Goal: Task Accomplishment & Management: Use online tool/utility

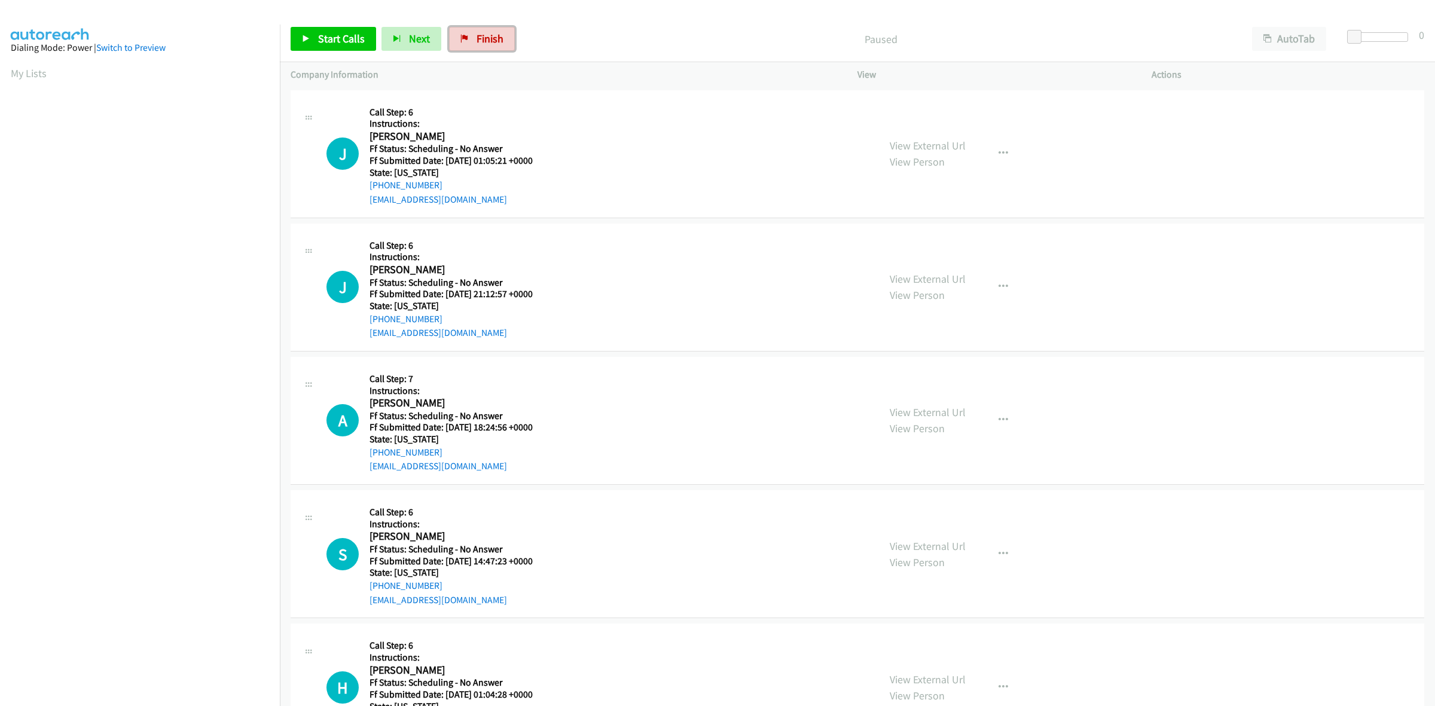
drag, startPoint x: 471, startPoint y: 42, endPoint x: 862, endPoint y: 75, distance: 393.0
click at [471, 42] on link "Finish" at bounding box center [482, 39] width 66 height 24
click at [954, 143] on link "View External Url" at bounding box center [928, 146] width 76 height 14
click at [945, 285] on link "View External Url" at bounding box center [928, 279] width 76 height 14
click at [952, 413] on link "View External Url" at bounding box center [928, 412] width 76 height 14
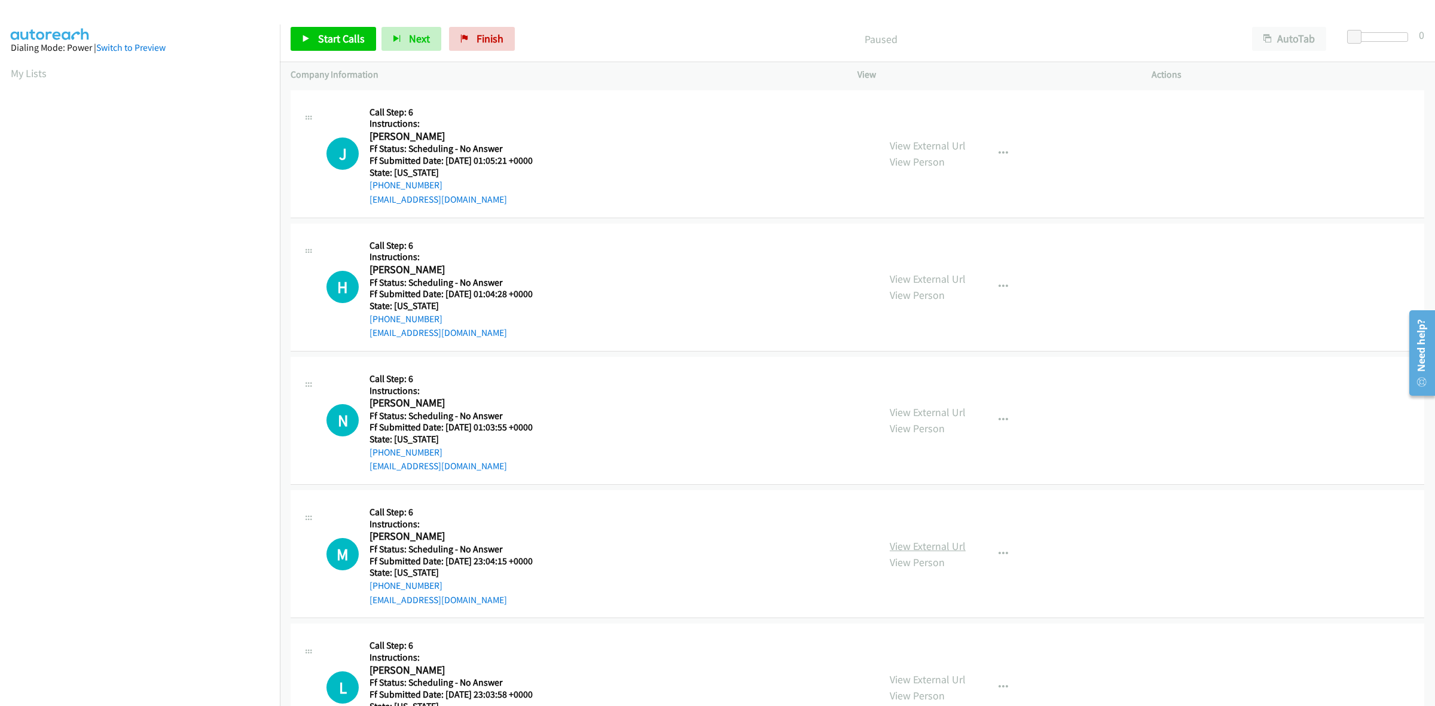
click at [943, 542] on link "View External Url" at bounding box center [928, 546] width 76 height 14
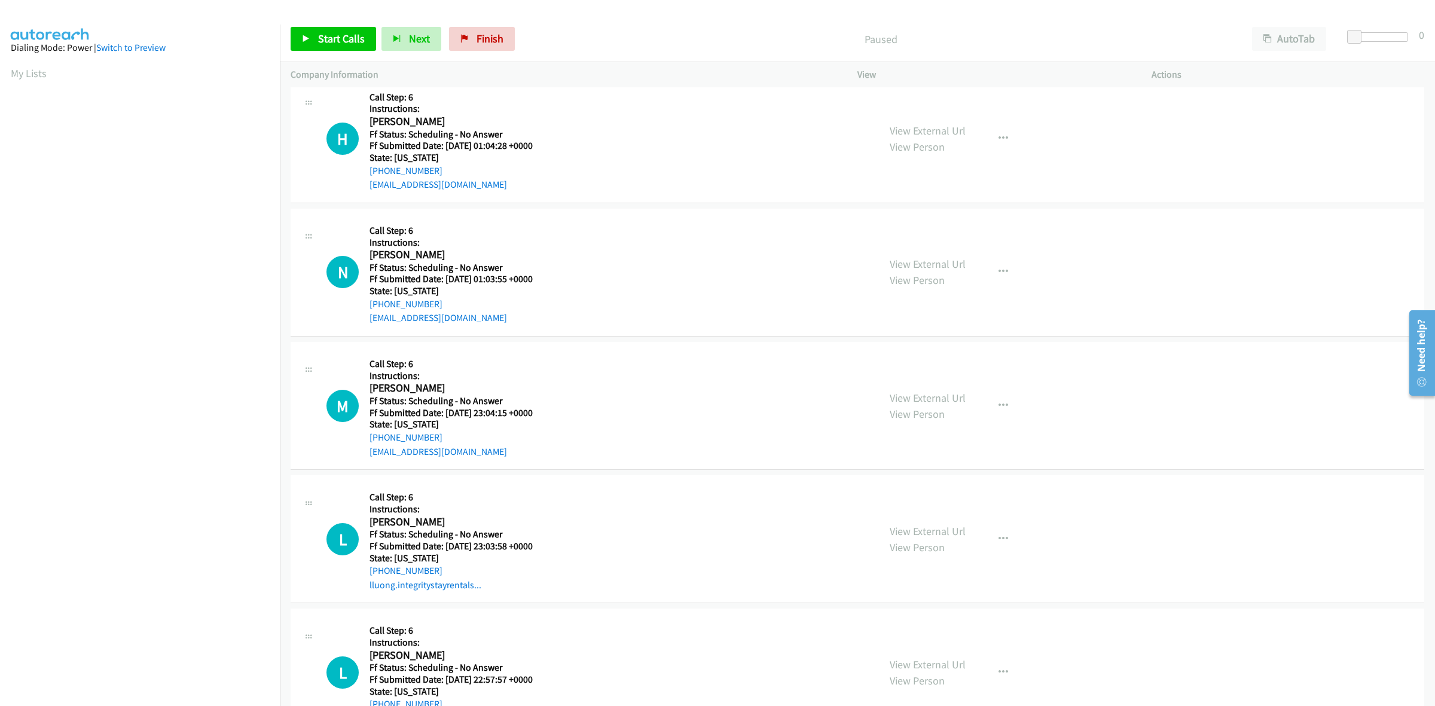
scroll to position [149, 0]
click at [952, 526] on link "View External Url" at bounding box center [928, 530] width 76 height 14
click at [948, 664] on link "View External Url" at bounding box center [928, 663] width 76 height 14
drag, startPoint x: 337, startPoint y: 34, endPoint x: 673, endPoint y: 31, distance: 336.6
click at [337, 34] on span "Start Calls" at bounding box center [341, 39] width 47 height 14
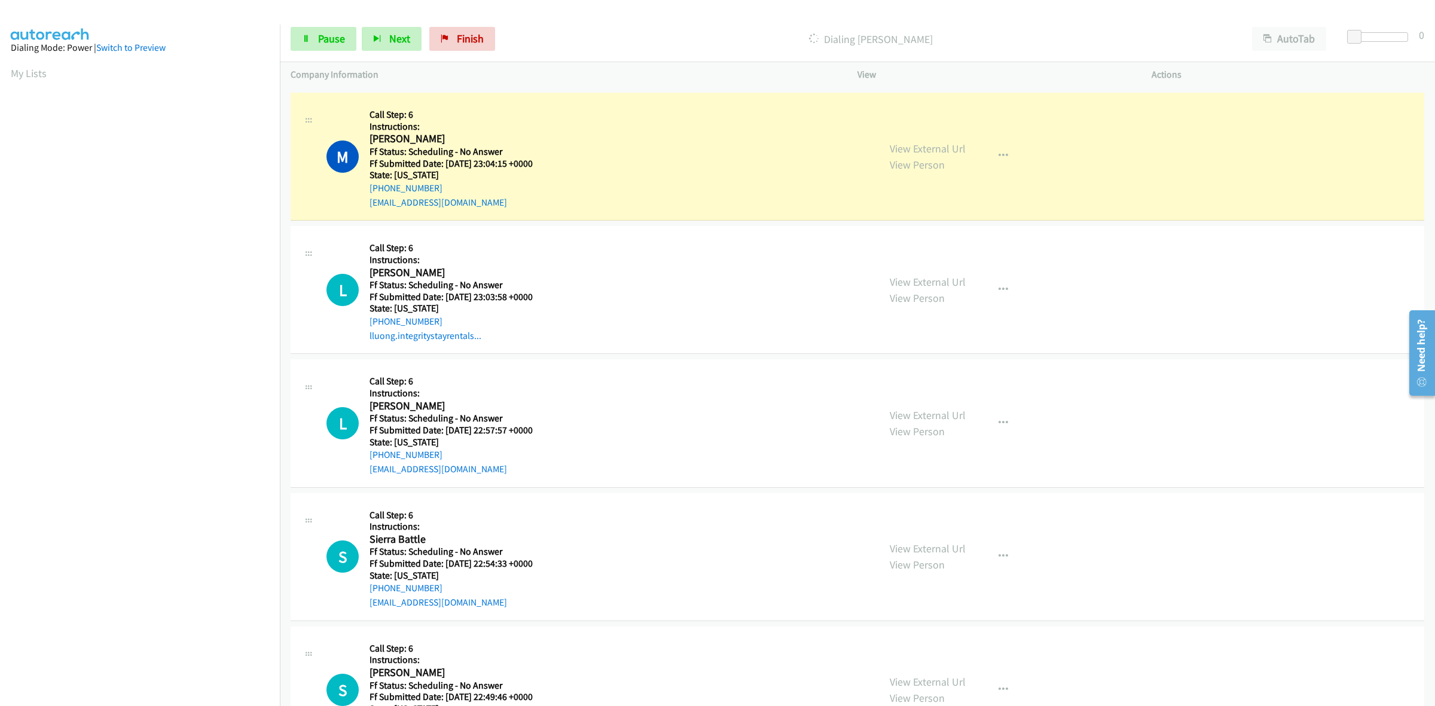
scroll to position [448, 0]
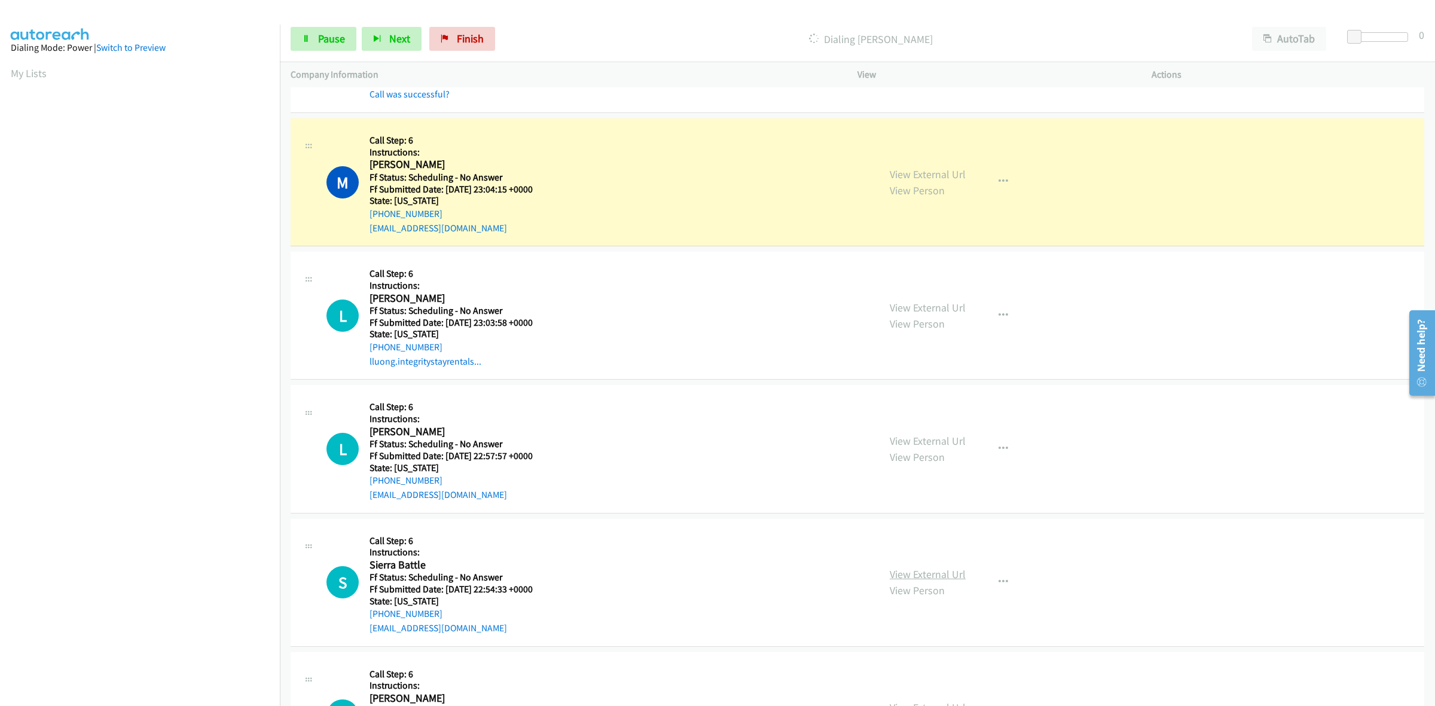
click at [930, 576] on link "View External Url" at bounding box center [928, 574] width 76 height 14
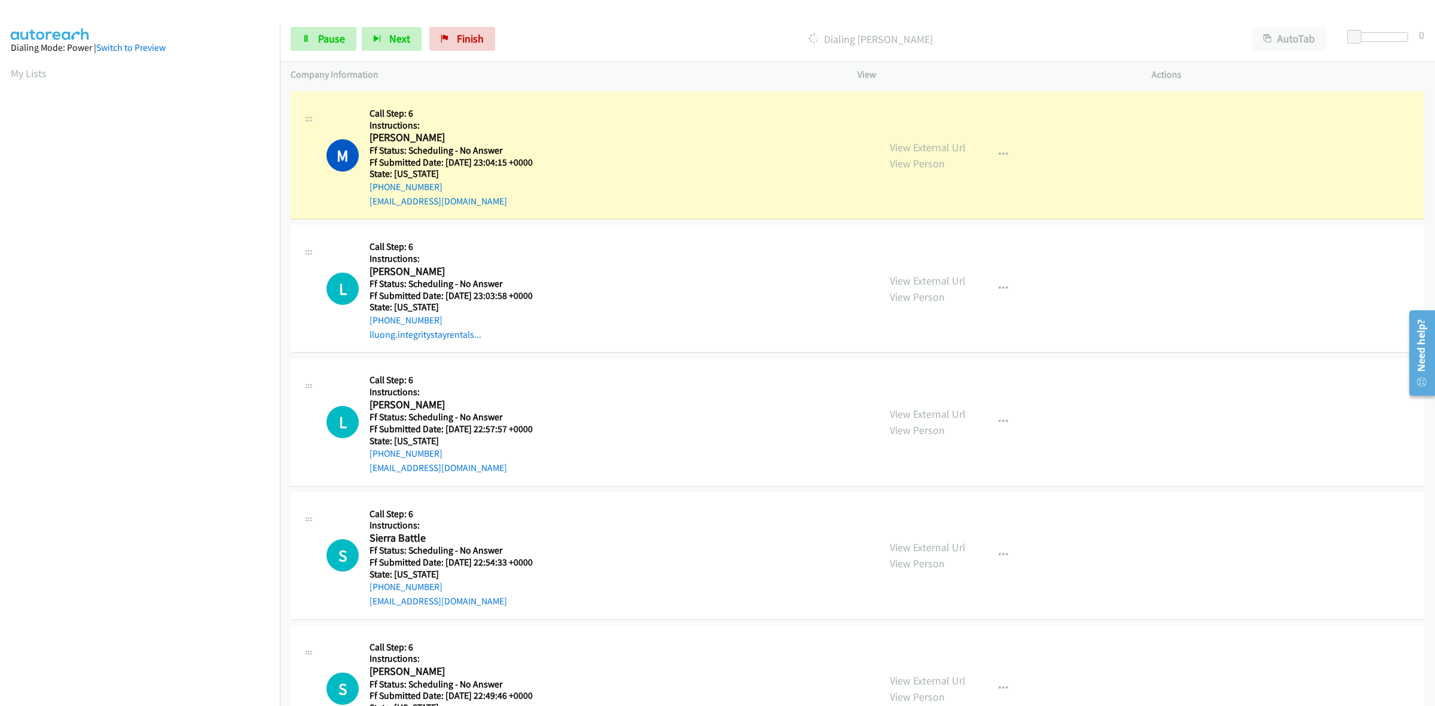
scroll to position [523, 0]
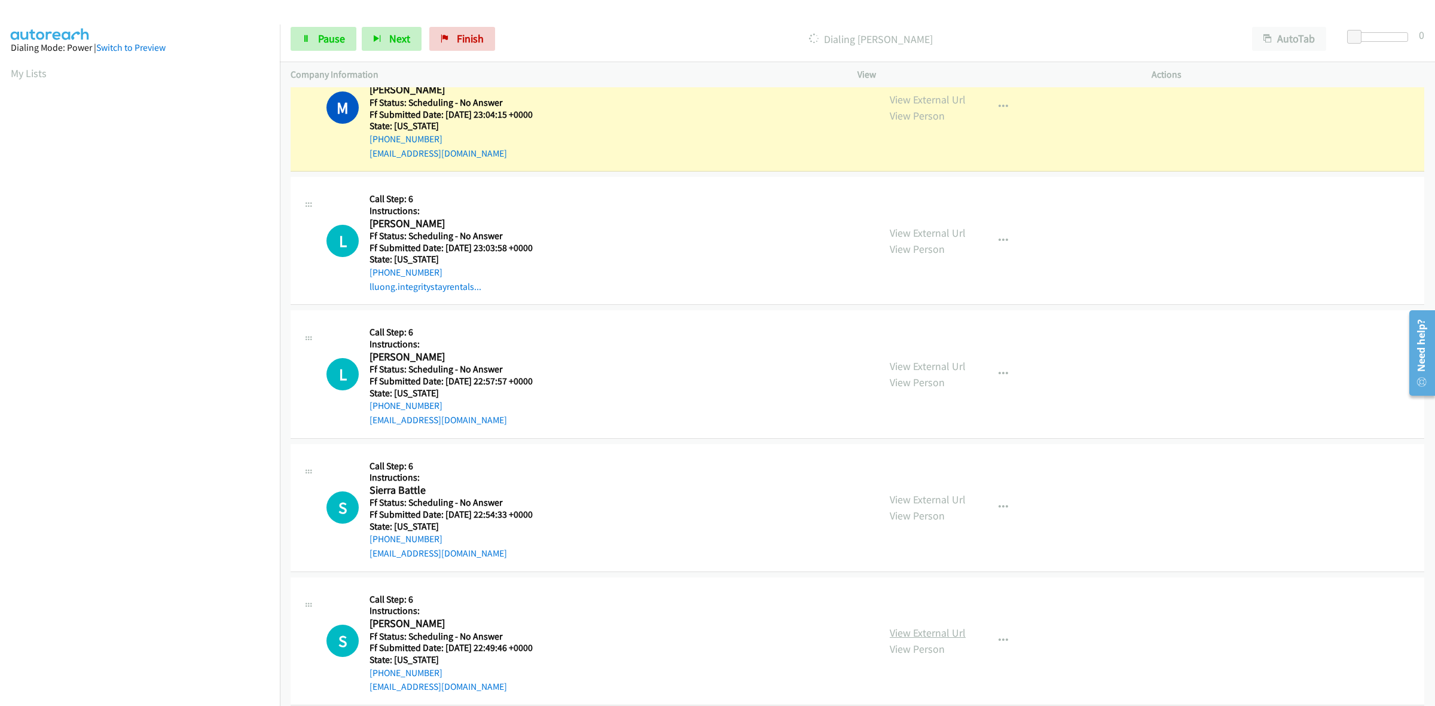
click at [945, 629] on link "View External Url" at bounding box center [928, 633] width 76 height 14
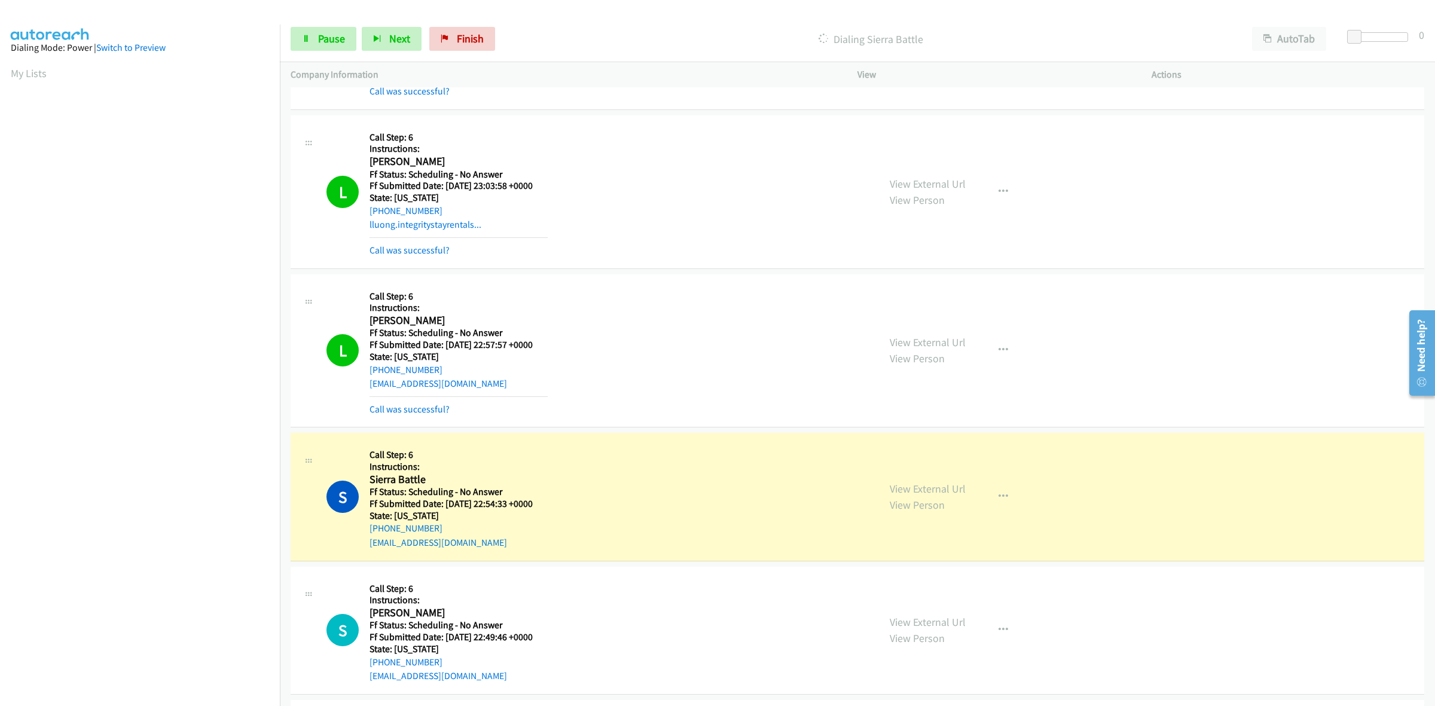
scroll to position [909, 0]
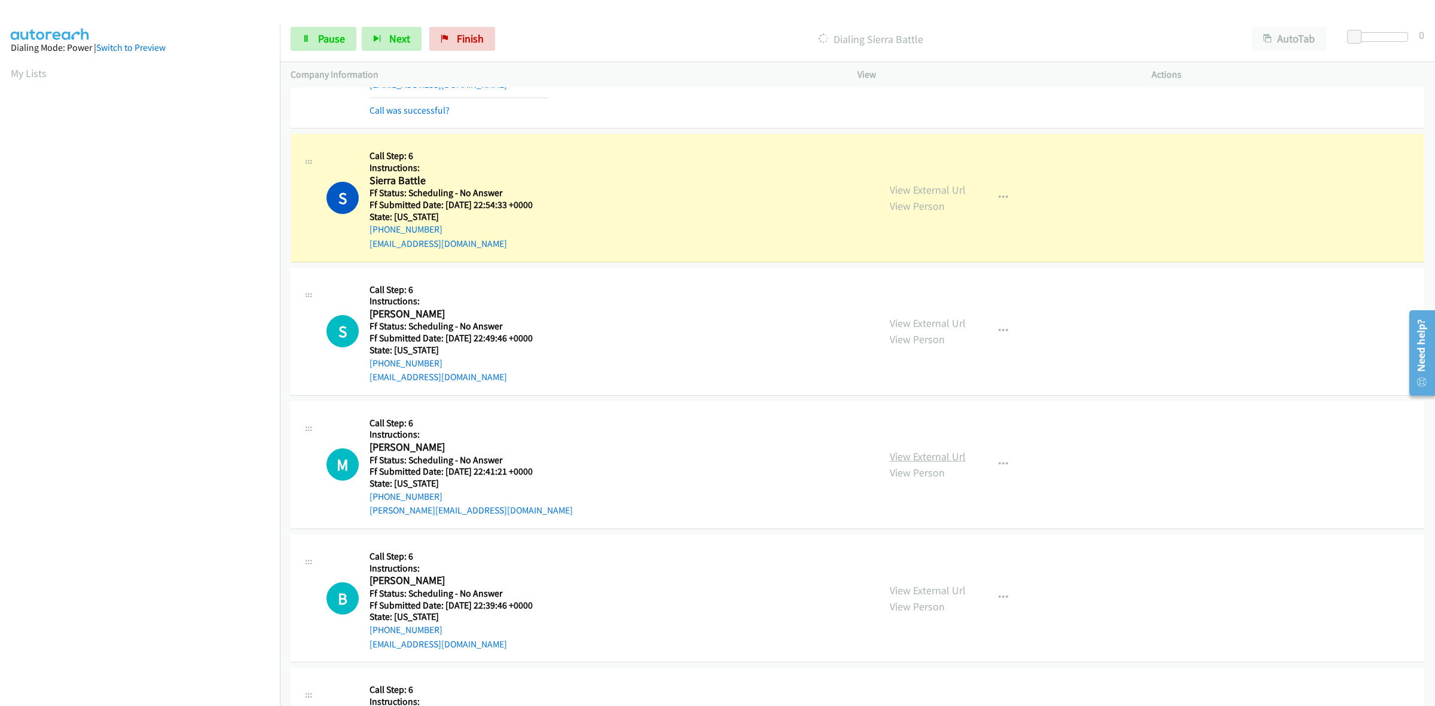
click at [948, 452] on link "View External Url" at bounding box center [928, 457] width 76 height 14
click at [942, 592] on link "View External Url" at bounding box center [928, 590] width 76 height 14
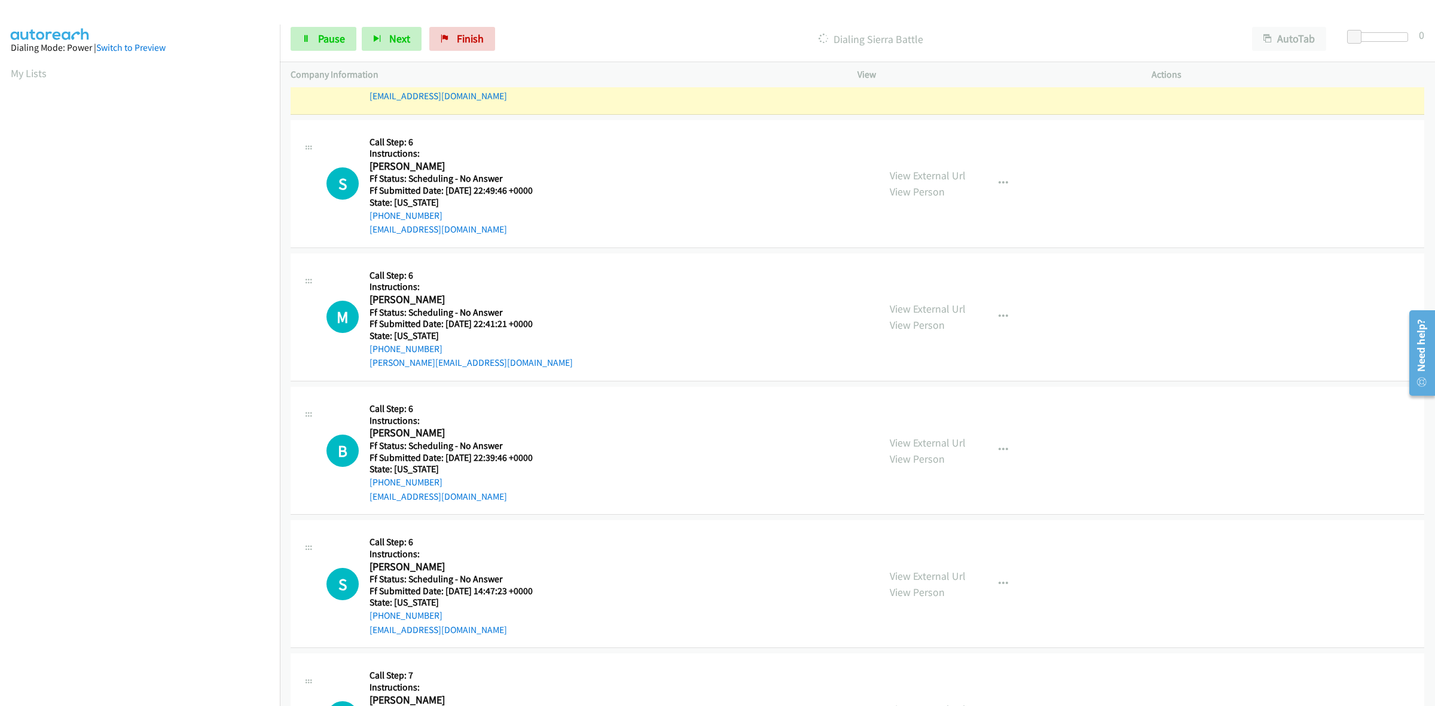
scroll to position [1059, 0]
click at [940, 571] on link "View External Url" at bounding box center [928, 574] width 76 height 14
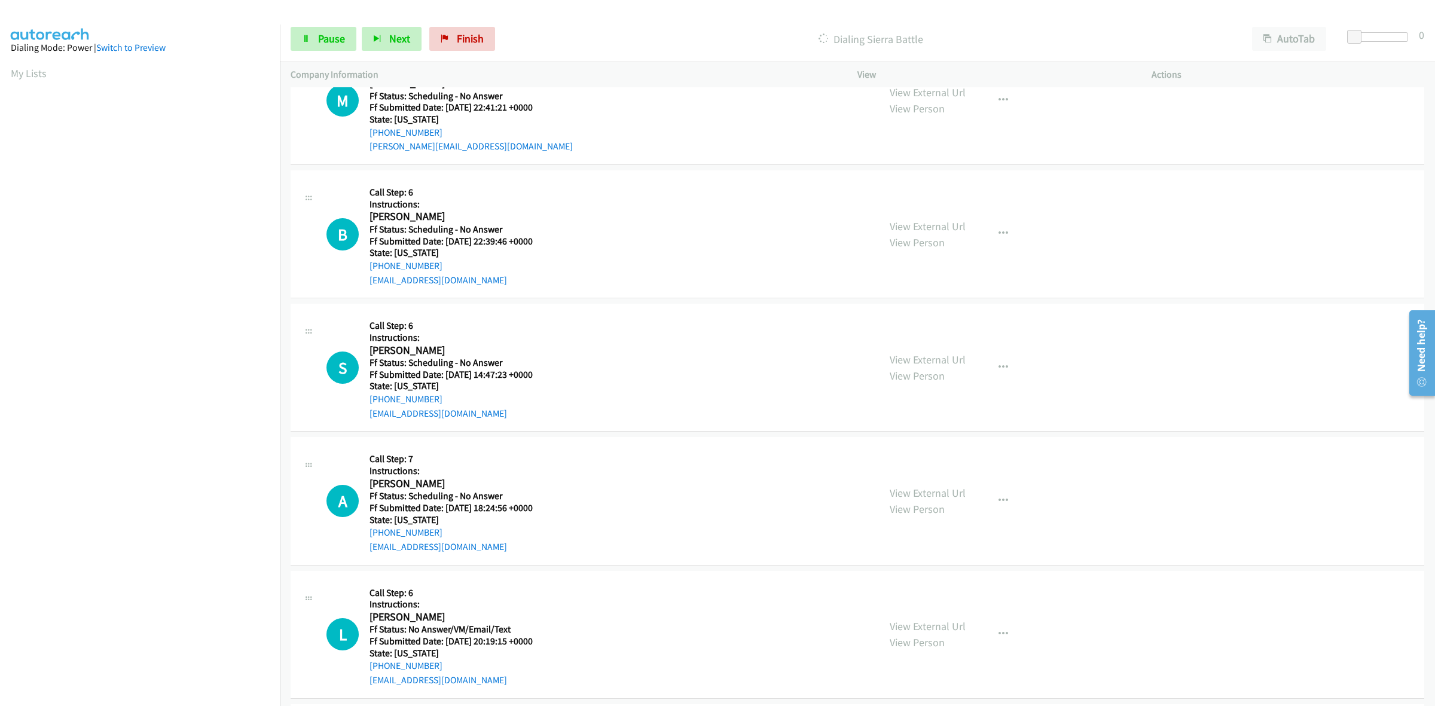
scroll to position [1283, 0]
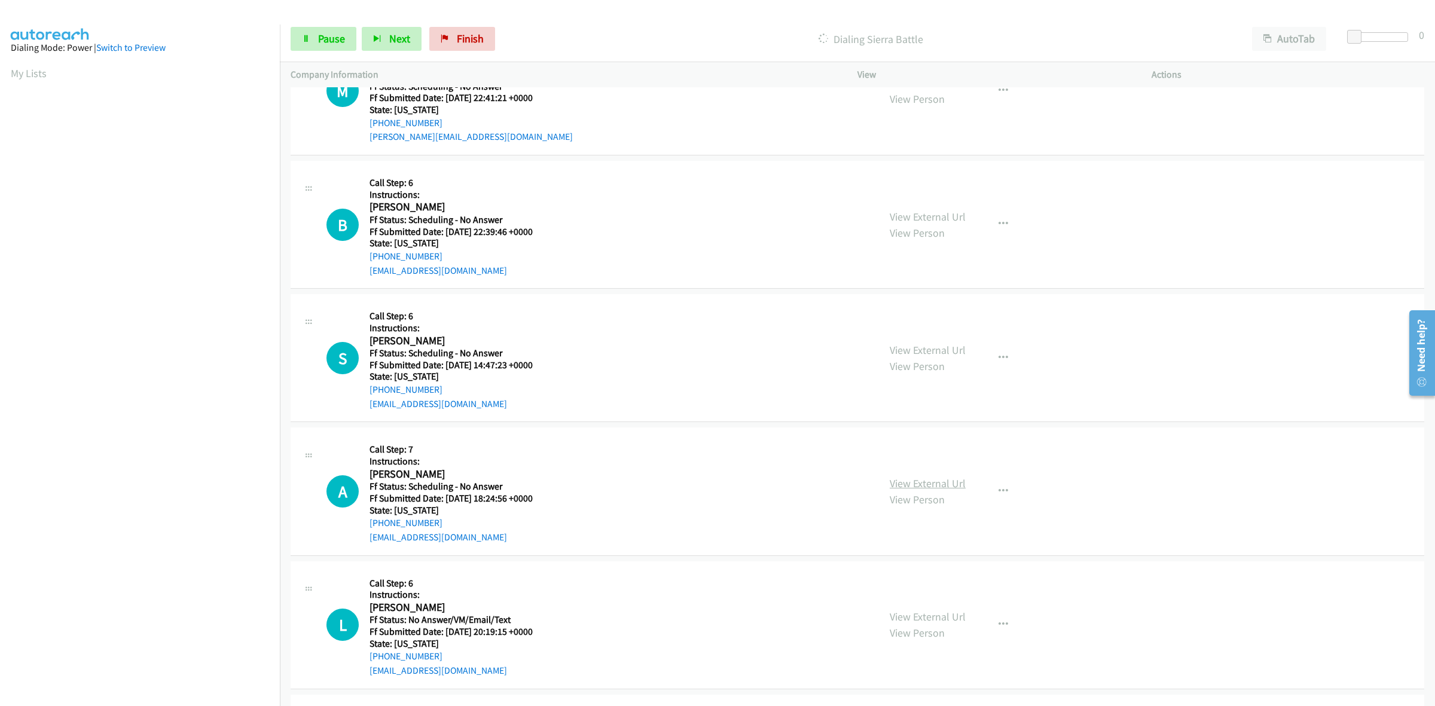
click at [936, 479] on link "View External Url" at bounding box center [928, 483] width 76 height 14
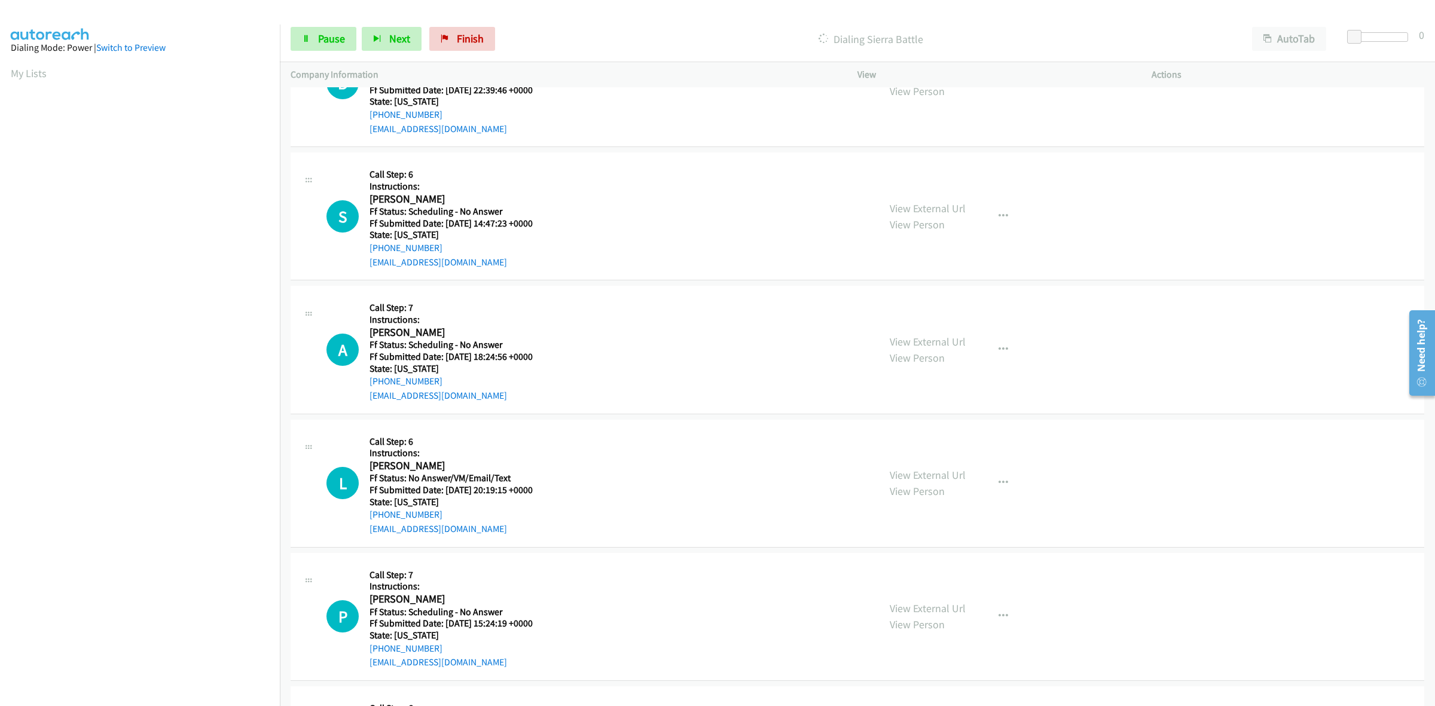
scroll to position [1432, 0]
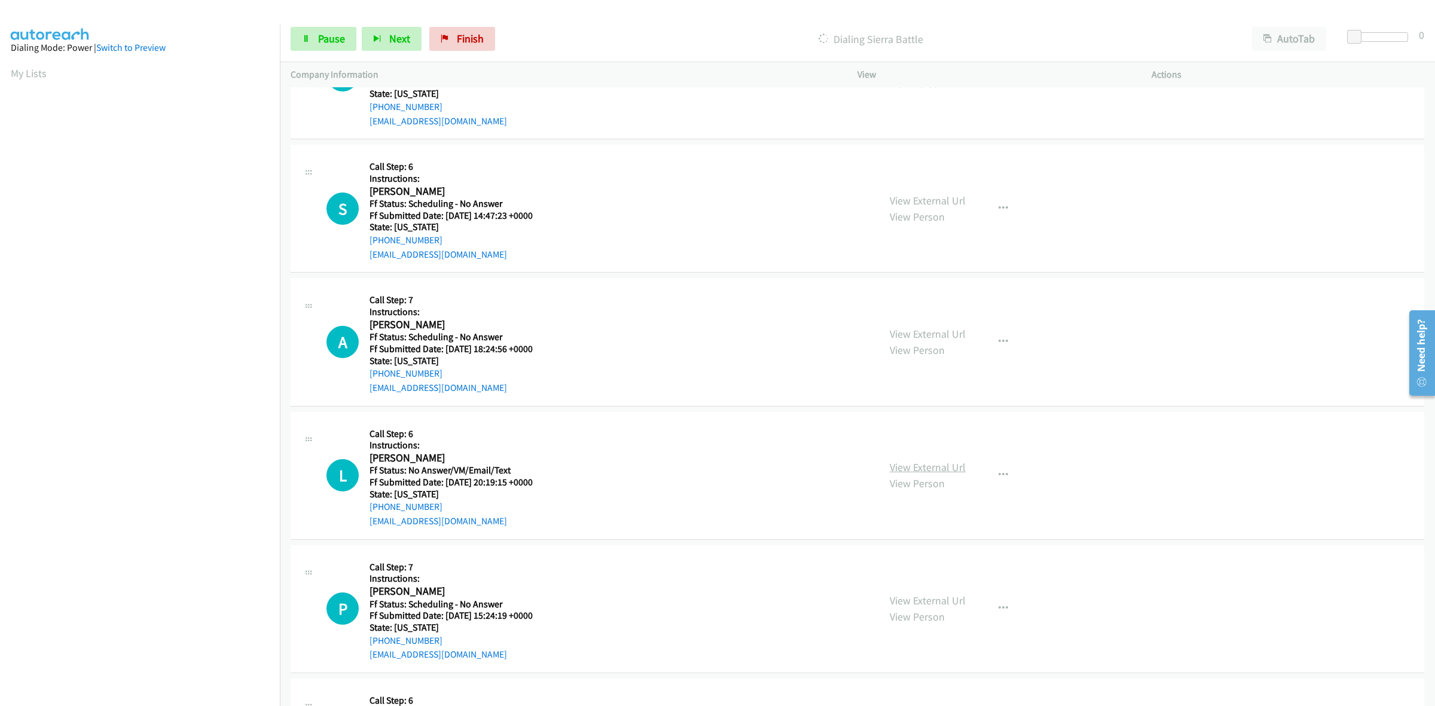
click at [919, 466] on link "View External Url" at bounding box center [928, 467] width 76 height 14
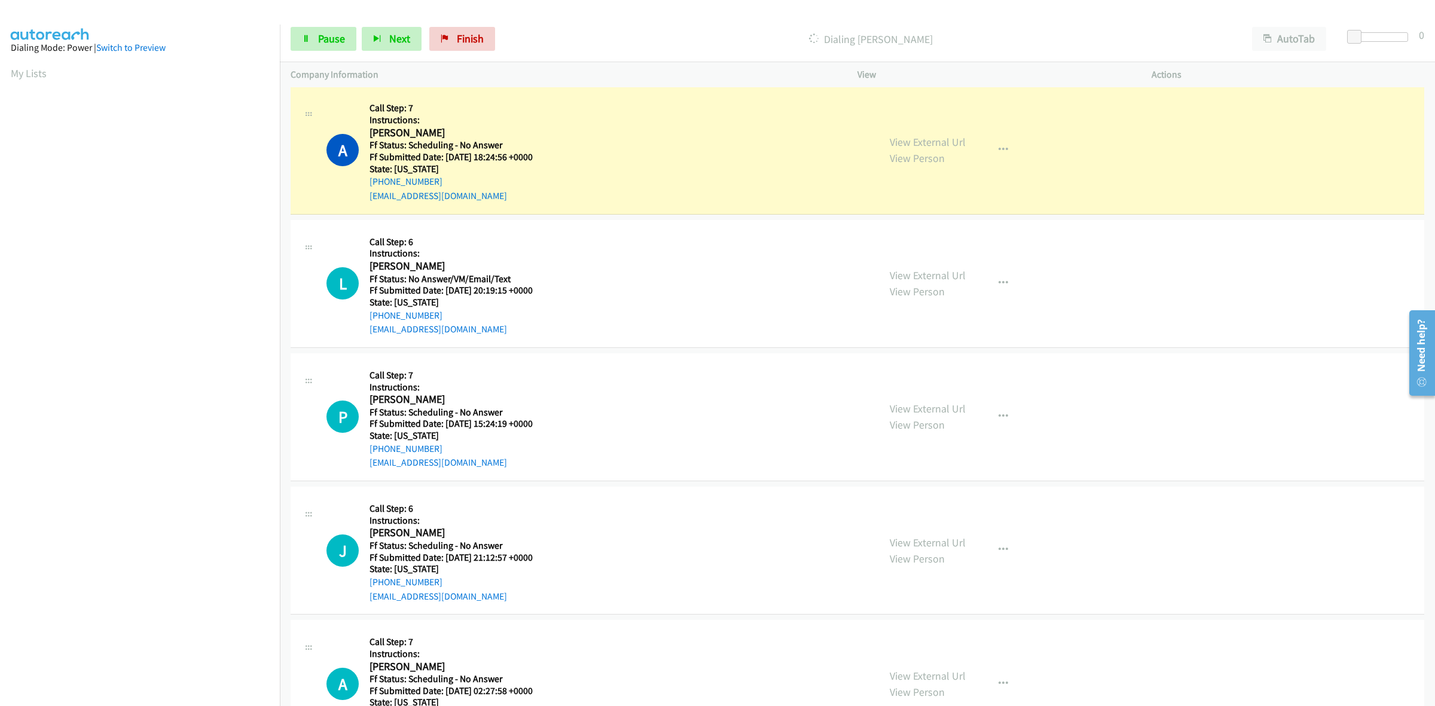
scroll to position [1758, 0]
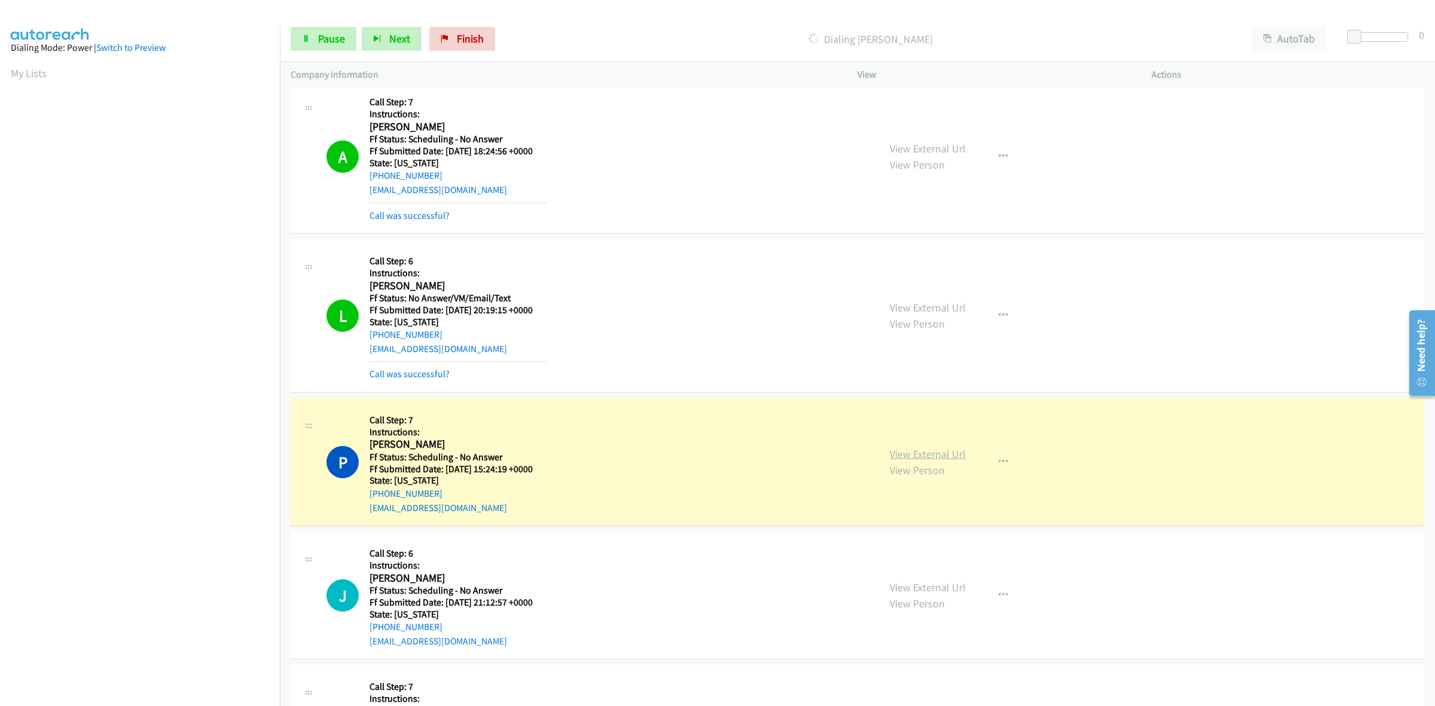
click at [933, 455] on link "View External Url" at bounding box center [928, 454] width 76 height 14
click at [83, 662] on section at bounding box center [140, 378] width 258 height 572
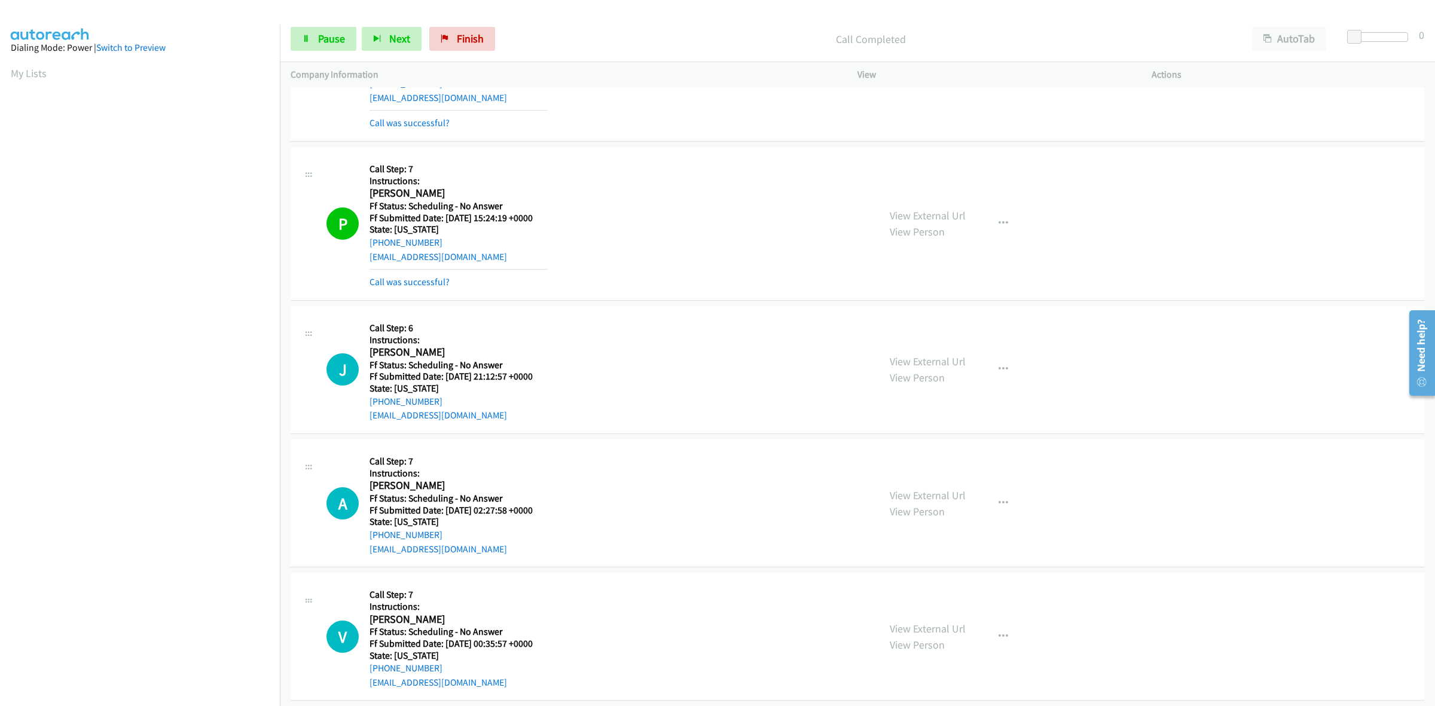
scroll to position [2131, 0]
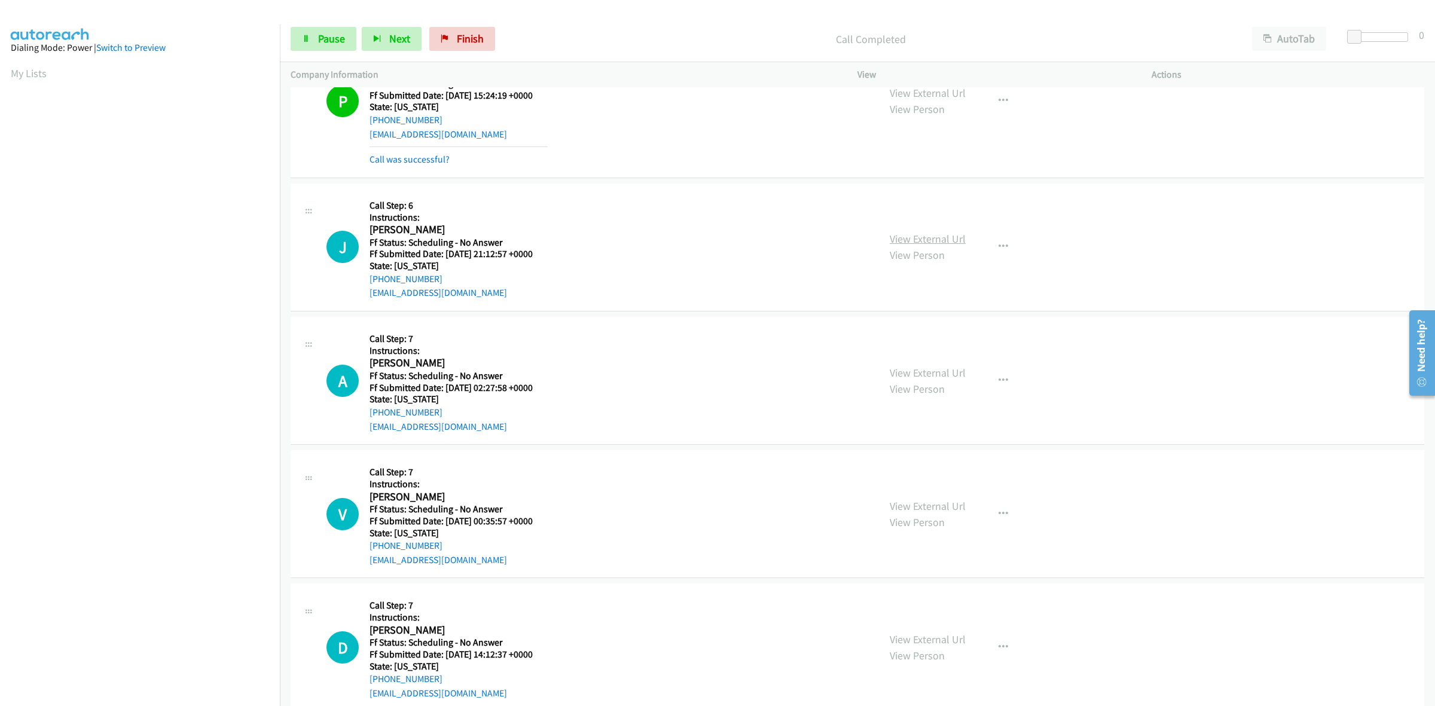
click at [919, 244] on link "View External Url" at bounding box center [928, 239] width 76 height 14
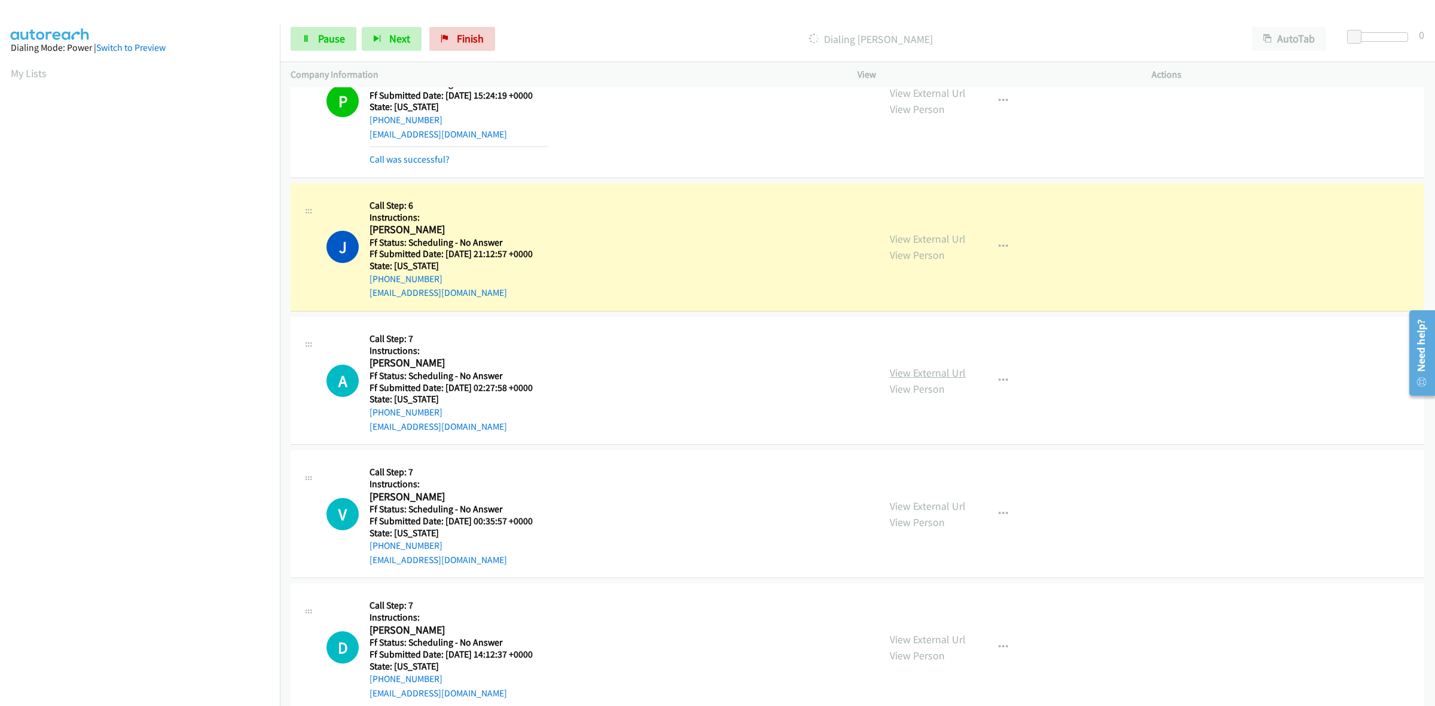
click at [907, 372] on link "View External Url" at bounding box center [928, 373] width 76 height 14
click at [912, 509] on link "View External Url" at bounding box center [928, 506] width 76 height 14
click at [936, 638] on link "View External Url" at bounding box center [928, 640] width 76 height 14
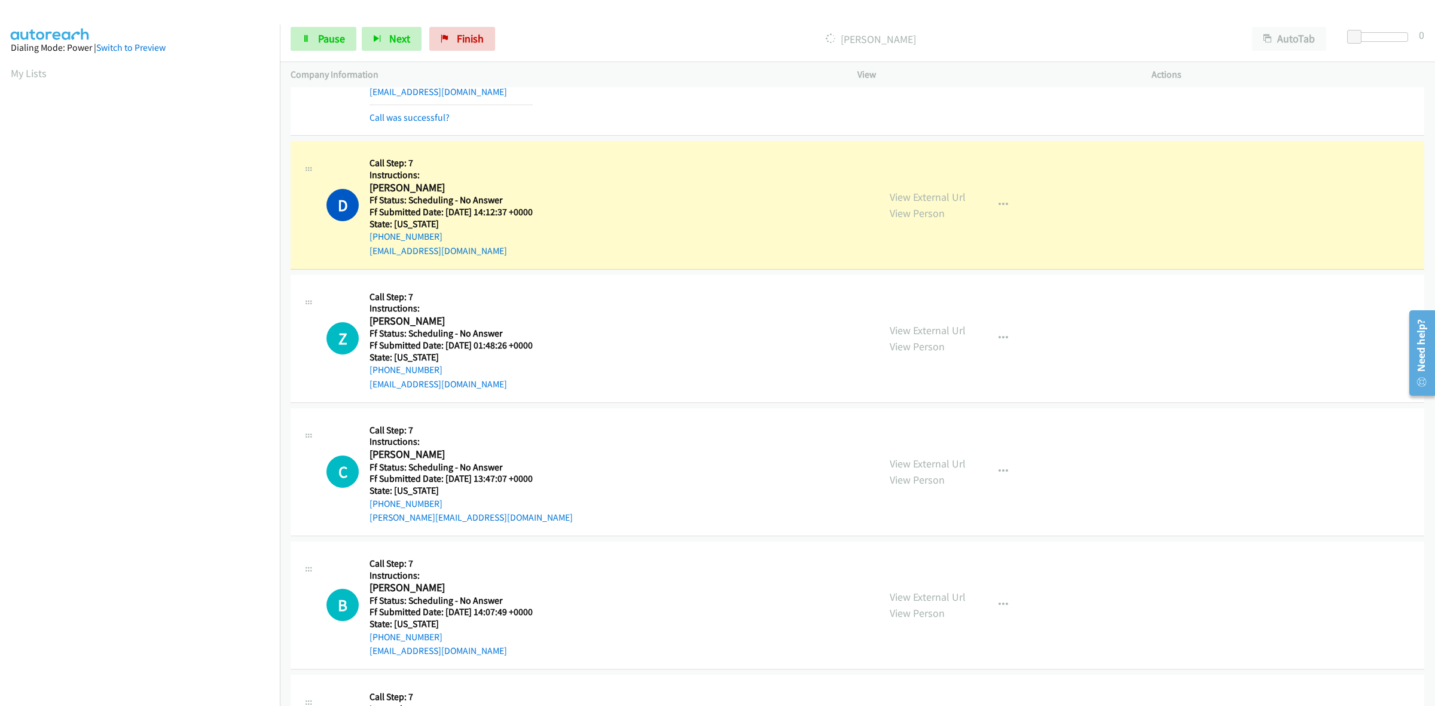
scroll to position [2654, 0]
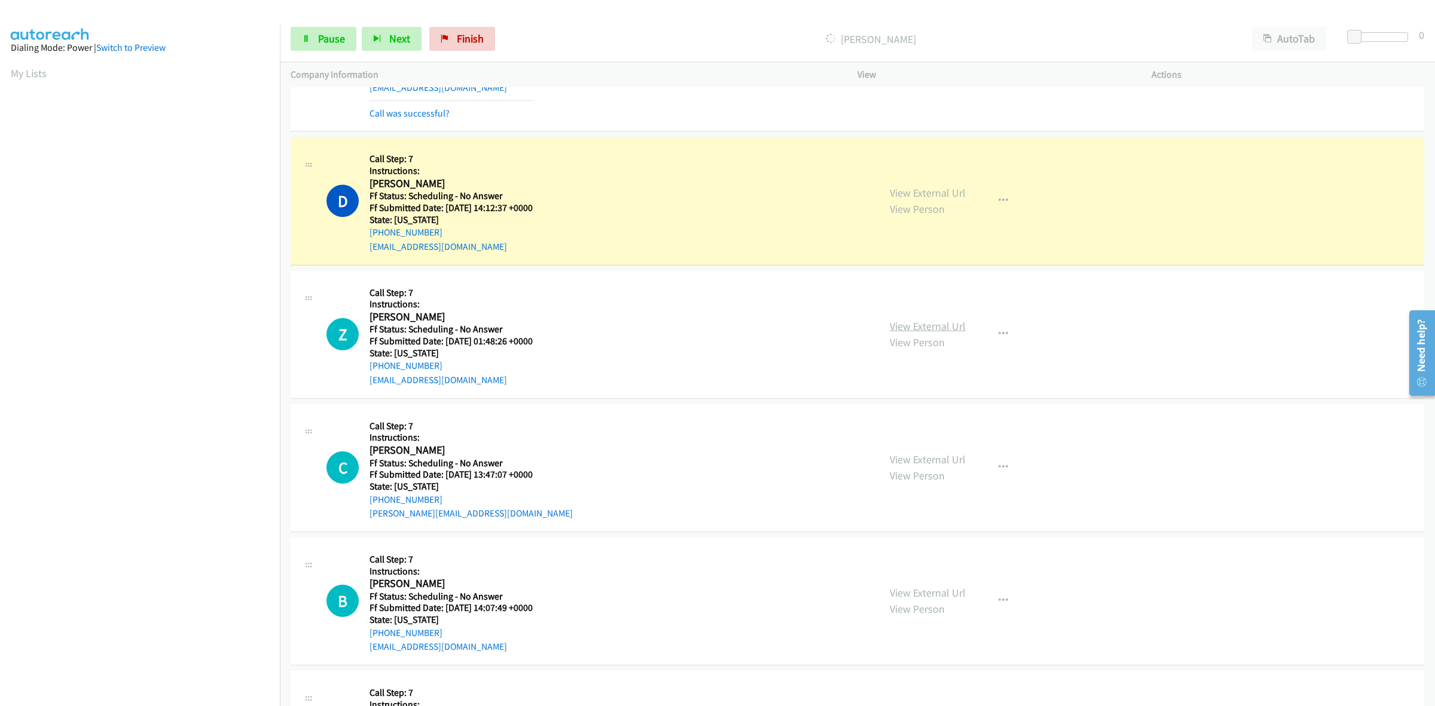
click at [903, 326] on link "View External Url" at bounding box center [928, 326] width 76 height 14
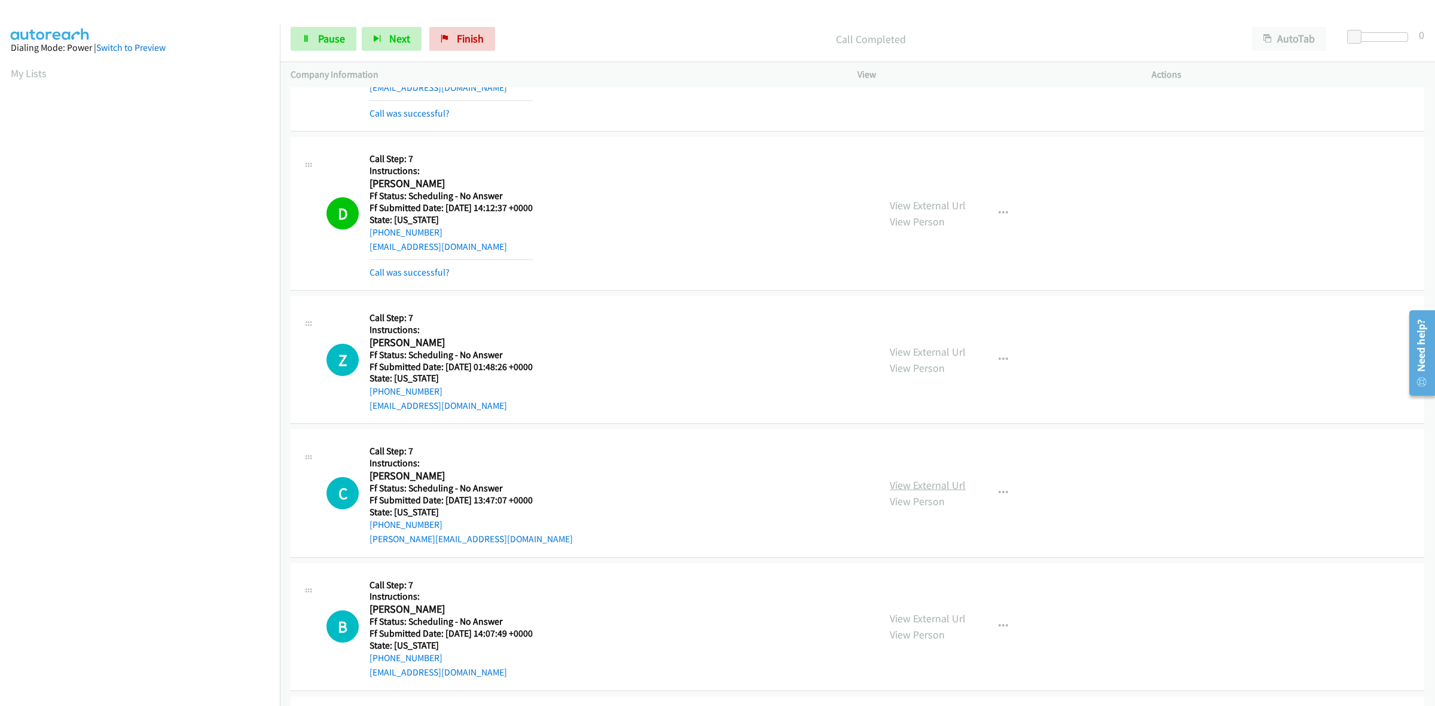
click at [900, 486] on link "View External Url" at bounding box center [928, 485] width 76 height 14
click at [922, 622] on link "View External Url" at bounding box center [928, 619] width 76 height 14
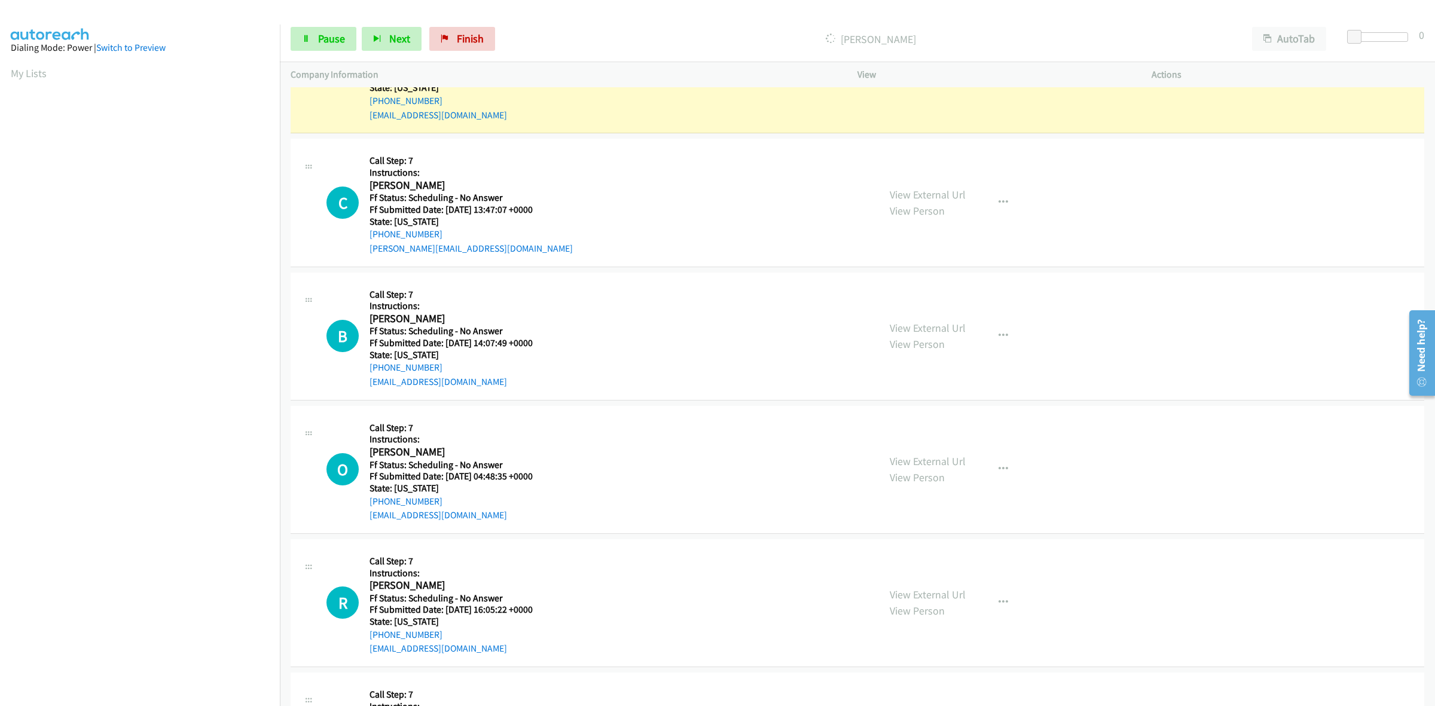
scroll to position [2953, 0]
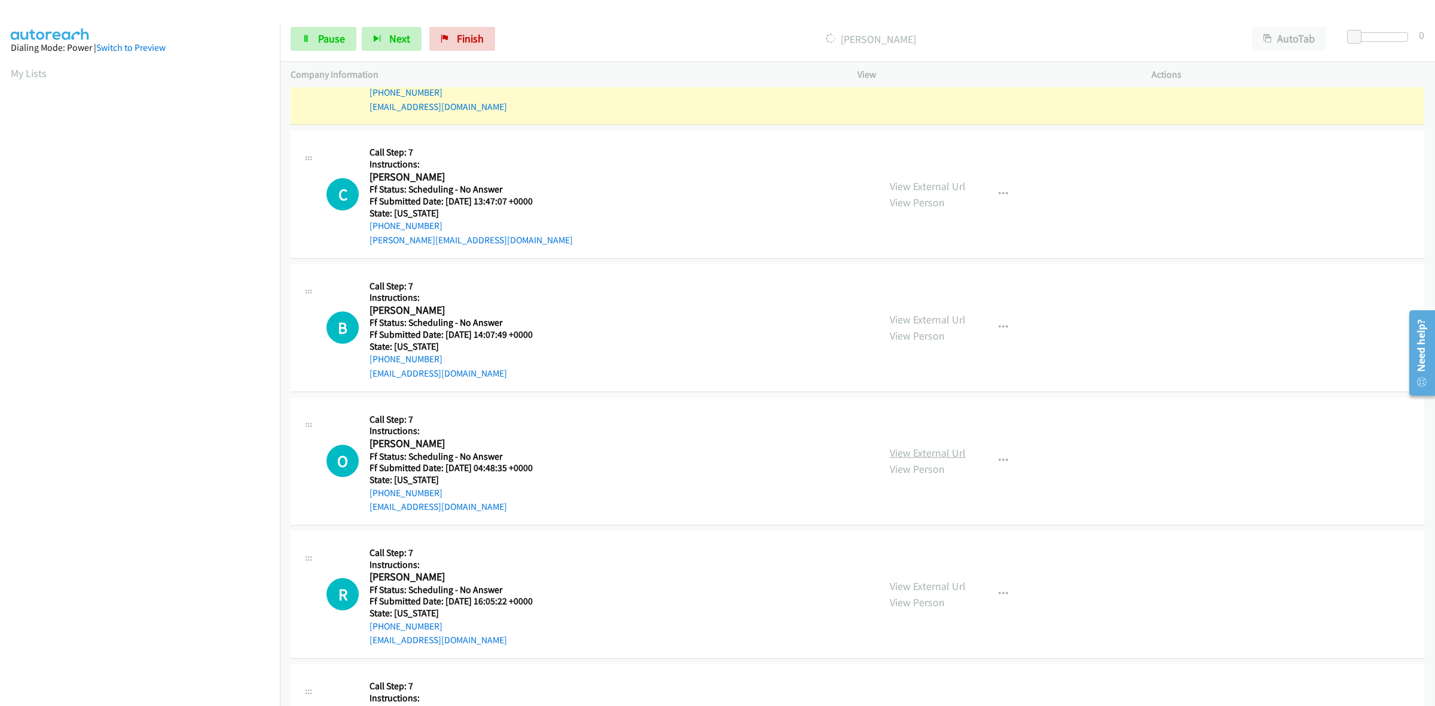
click at [912, 451] on link "View External Url" at bounding box center [928, 453] width 76 height 14
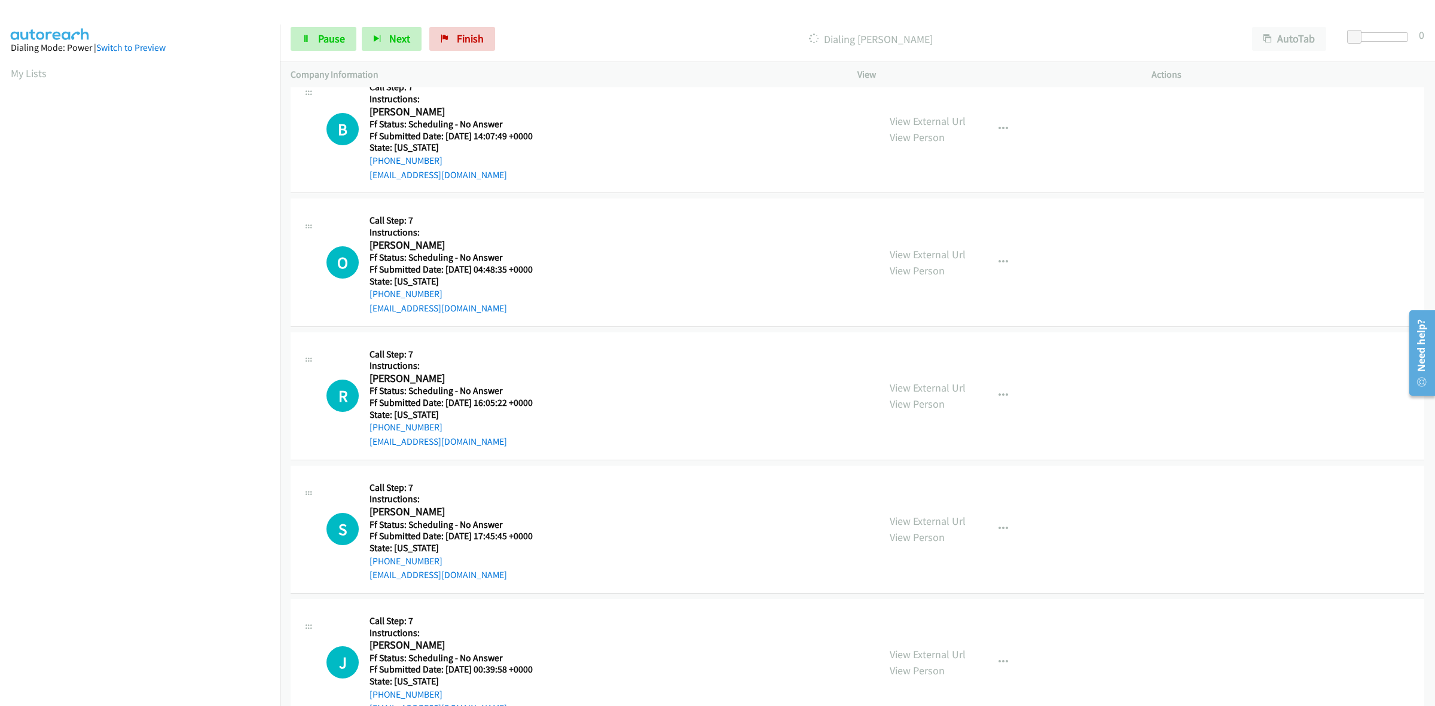
scroll to position [3103, 0]
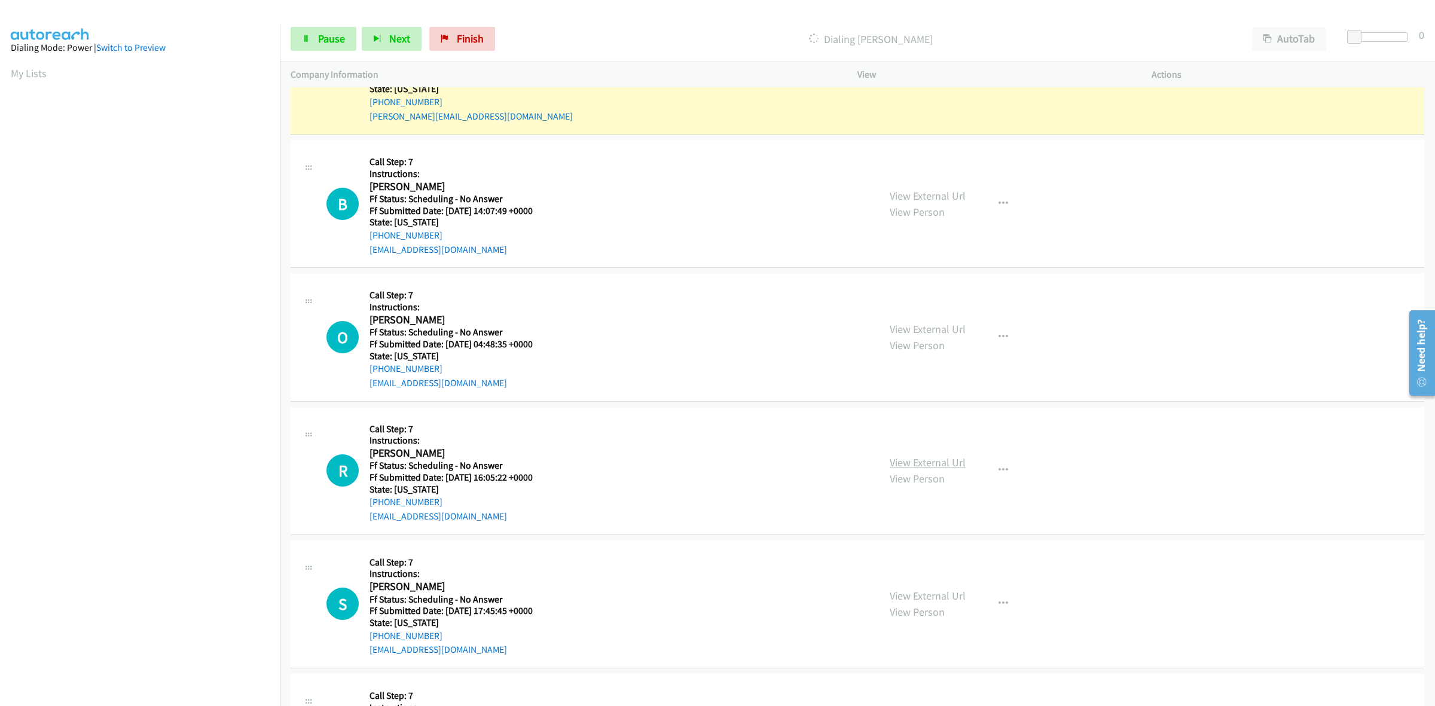
click at [927, 464] on link "View External Url" at bounding box center [928, 463] width 76 height 14
click at [915, 595] on link "View External Url" at bounding box center [928, 596] width 76 height 14
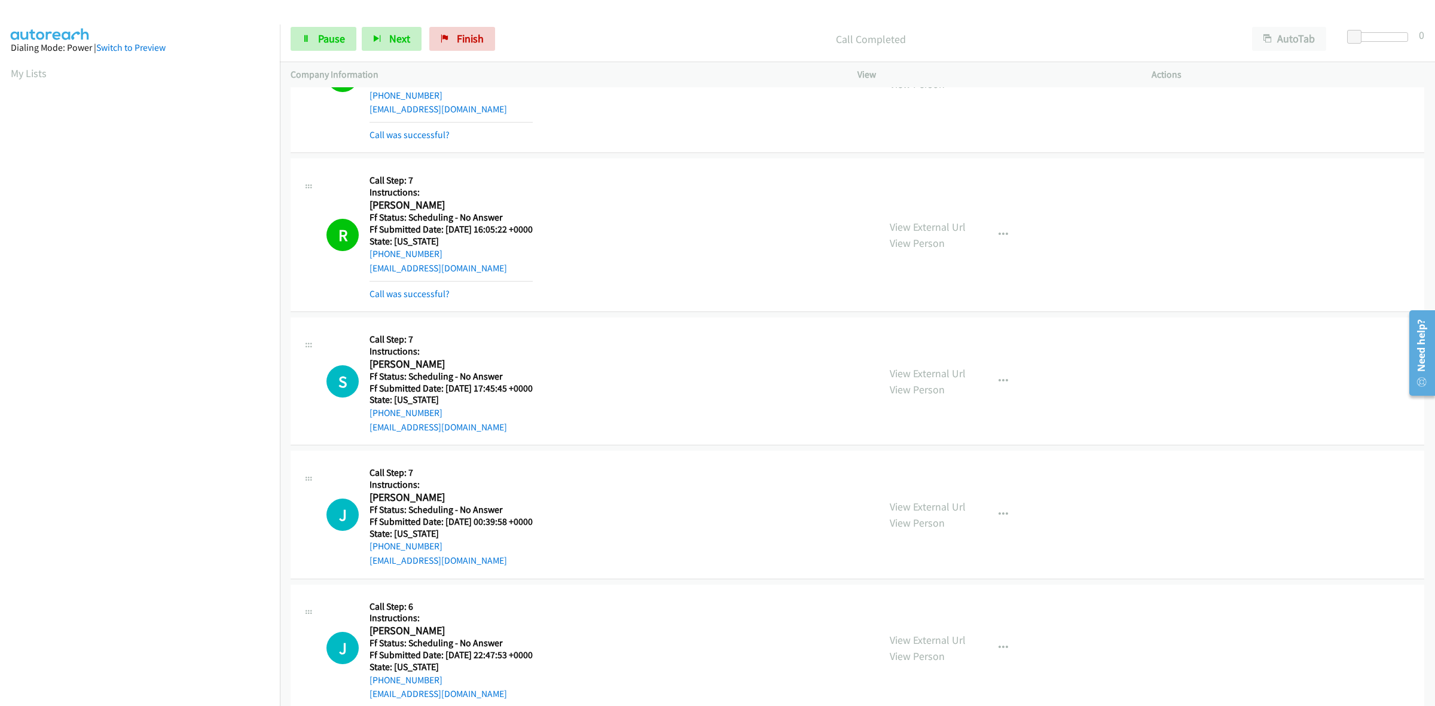
scroll to position [3476, 0]
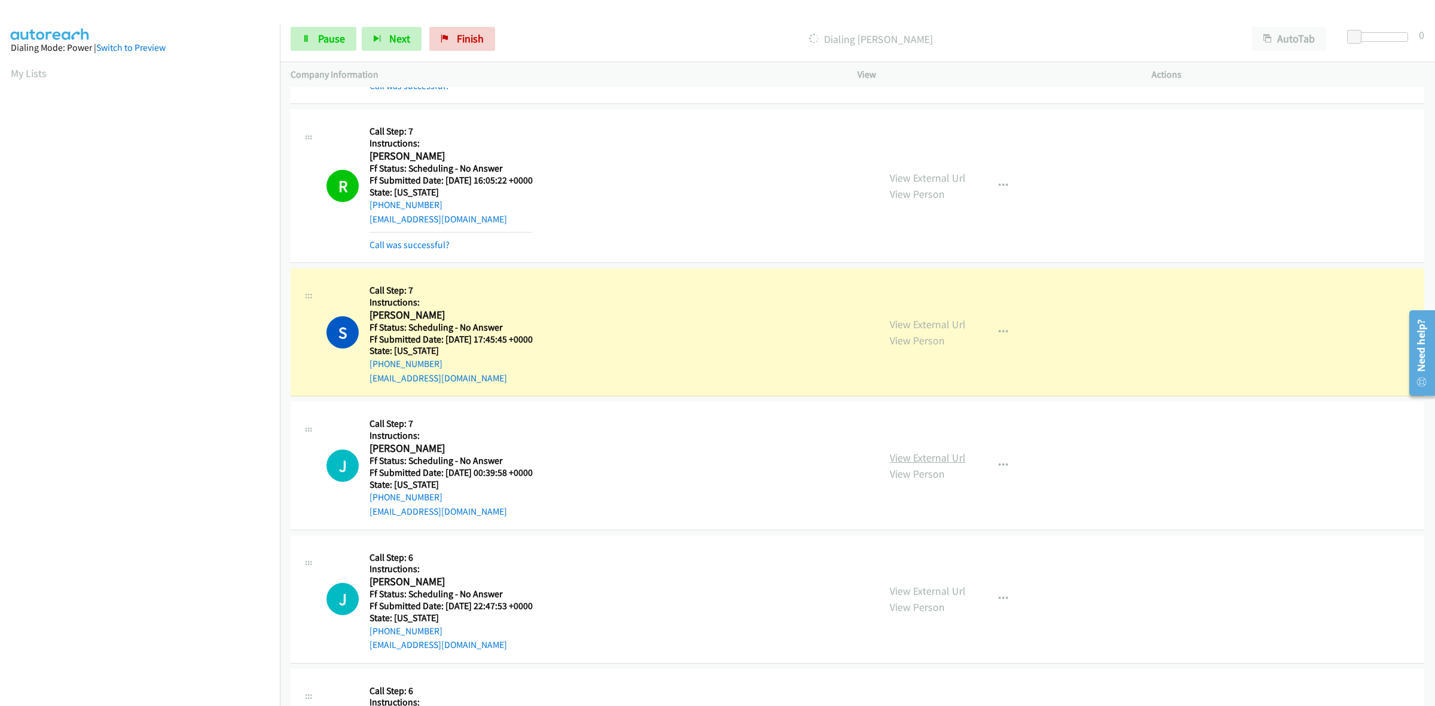
click at [922, 459] on link "View External Url" at bounding box center [928, 458] width 76 height 14
click at [916, 592] on link "View External Url" at bounding box center [928, 591] width 76 height 14
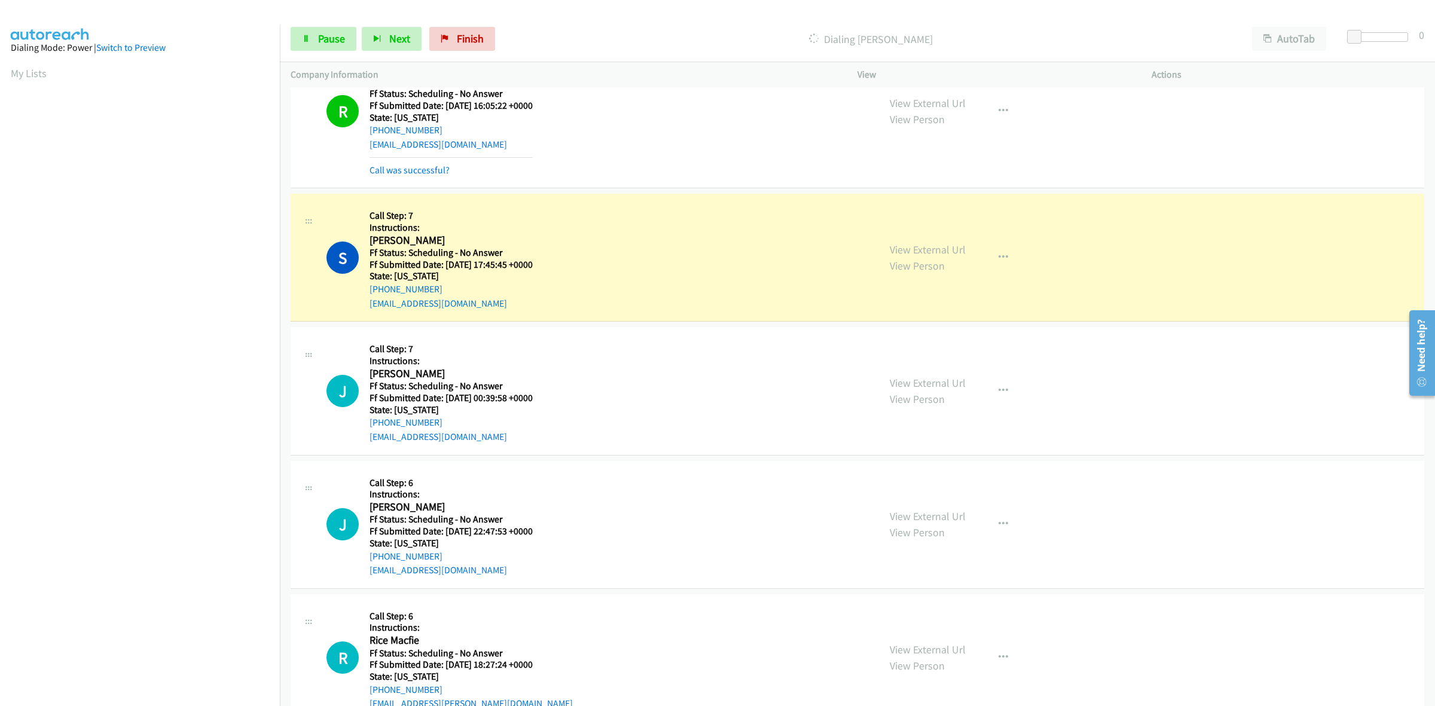
scroll to position [3775, 0]
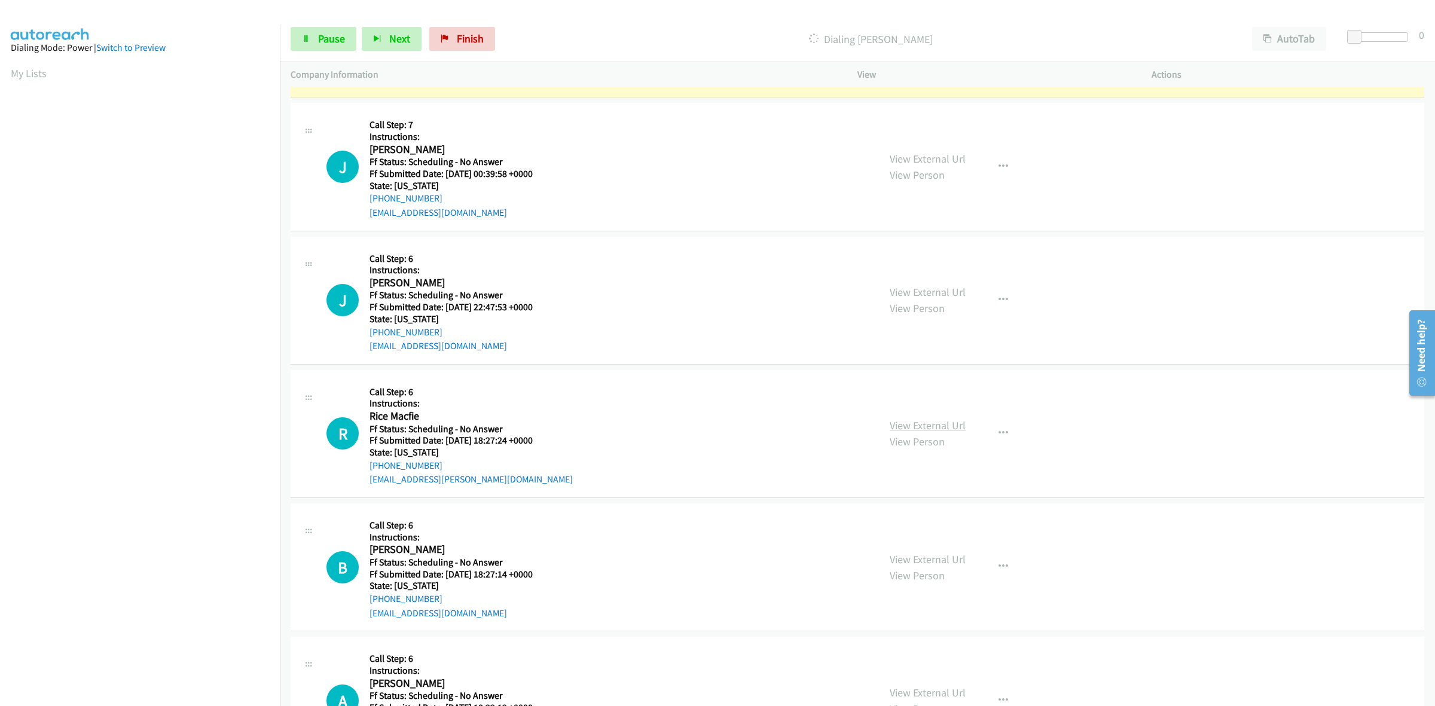
click at [905, 426] on link "View External Url" at bounding box center [928, 425] width 76 height 14
drag, startPoint x: 326, startPoint y: 35, endPoint x: 350, endPoint y: 41, distance: 24.6
click at [326, 35] on span "Pause" at bounding box center [331, 39] width 27 height 14
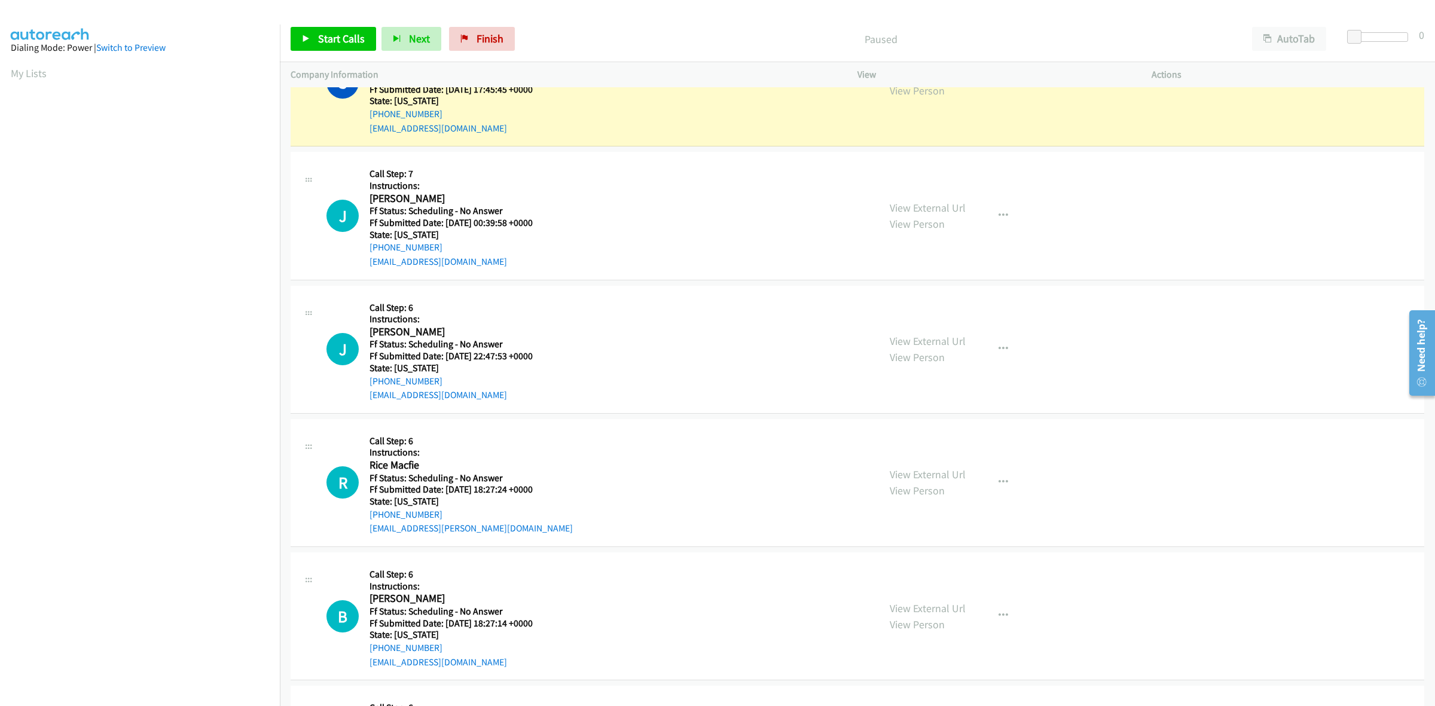
scroll to position [3701, 0]
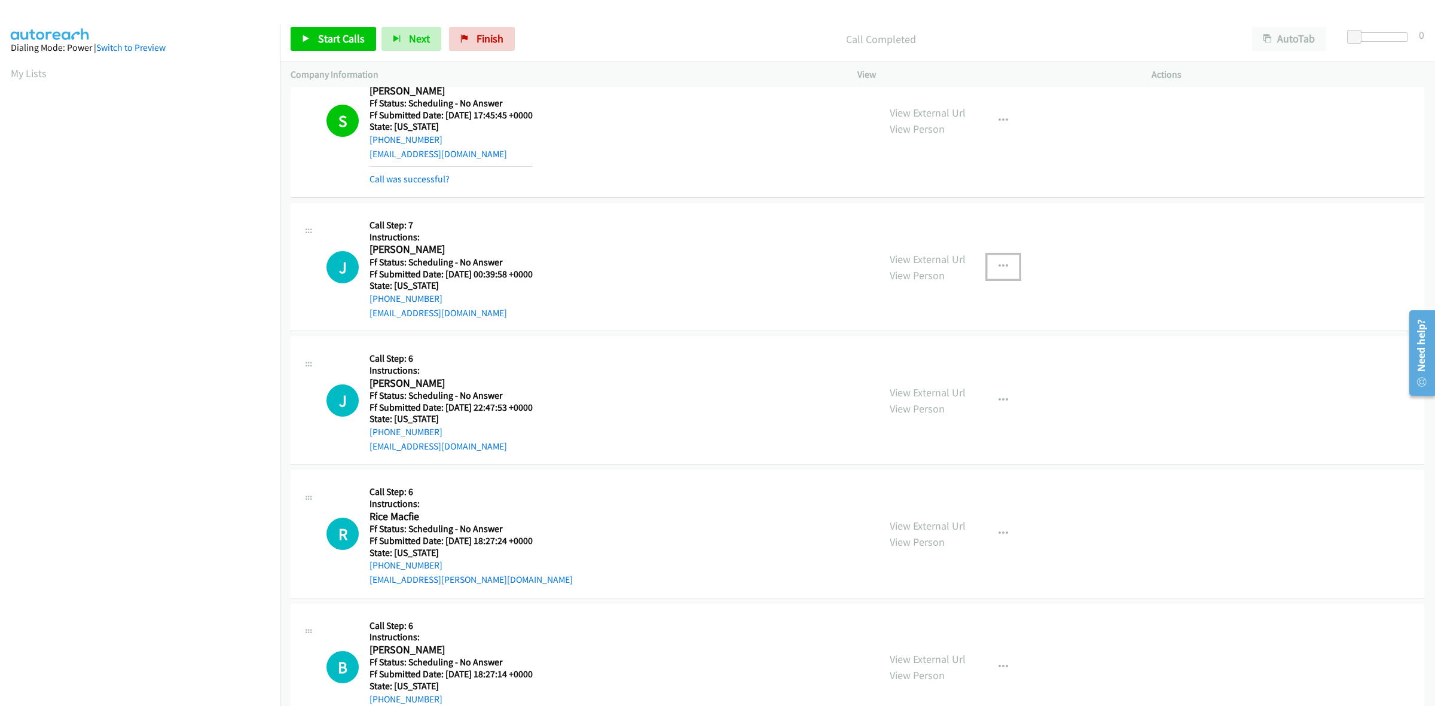
click at [991, 267] on button "button" at bounding box center [1003, 267] width 32 height 24
click at [922, 346] on link "Skip Call" at bounding box center [939, 345] width 159 height 24
click at [339, 30] on link "Start Calls" at bounding box center [333, 39] width 85 height 24
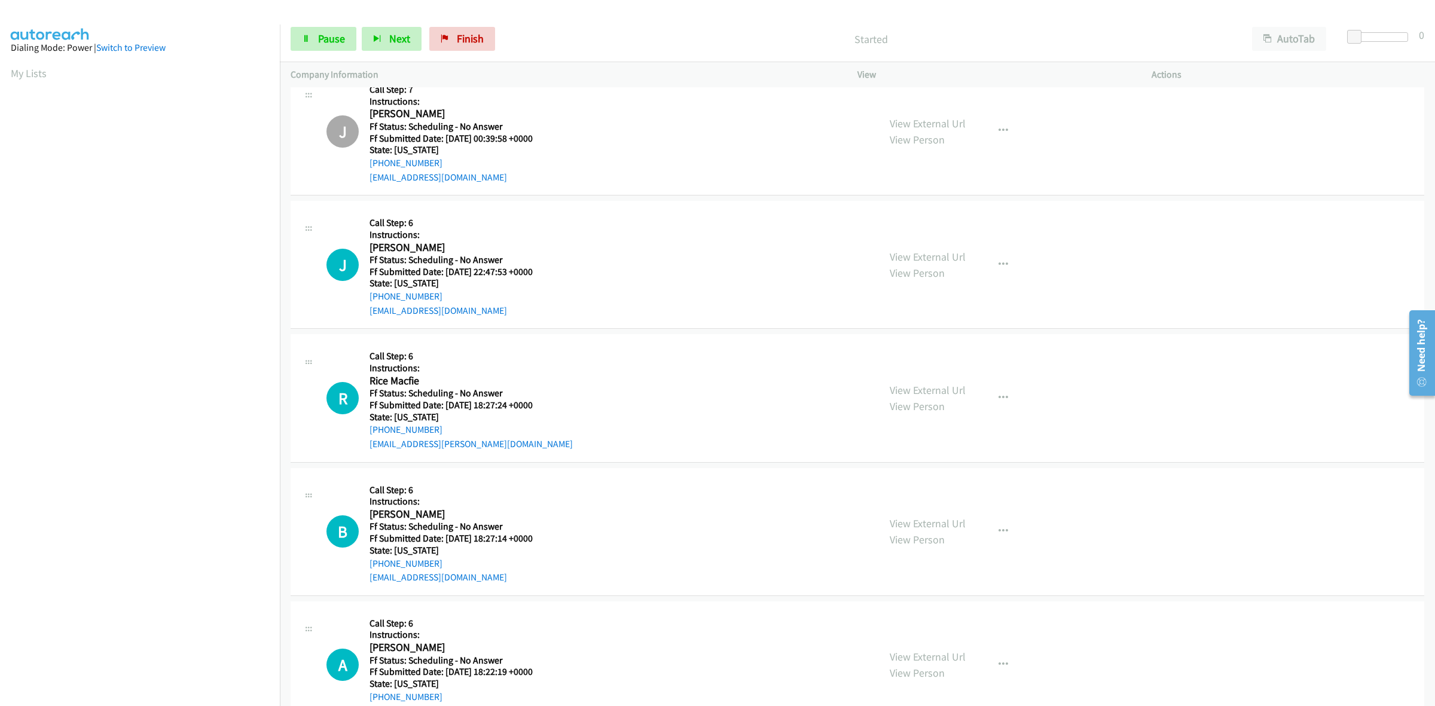
scroll to position [3850, 0]
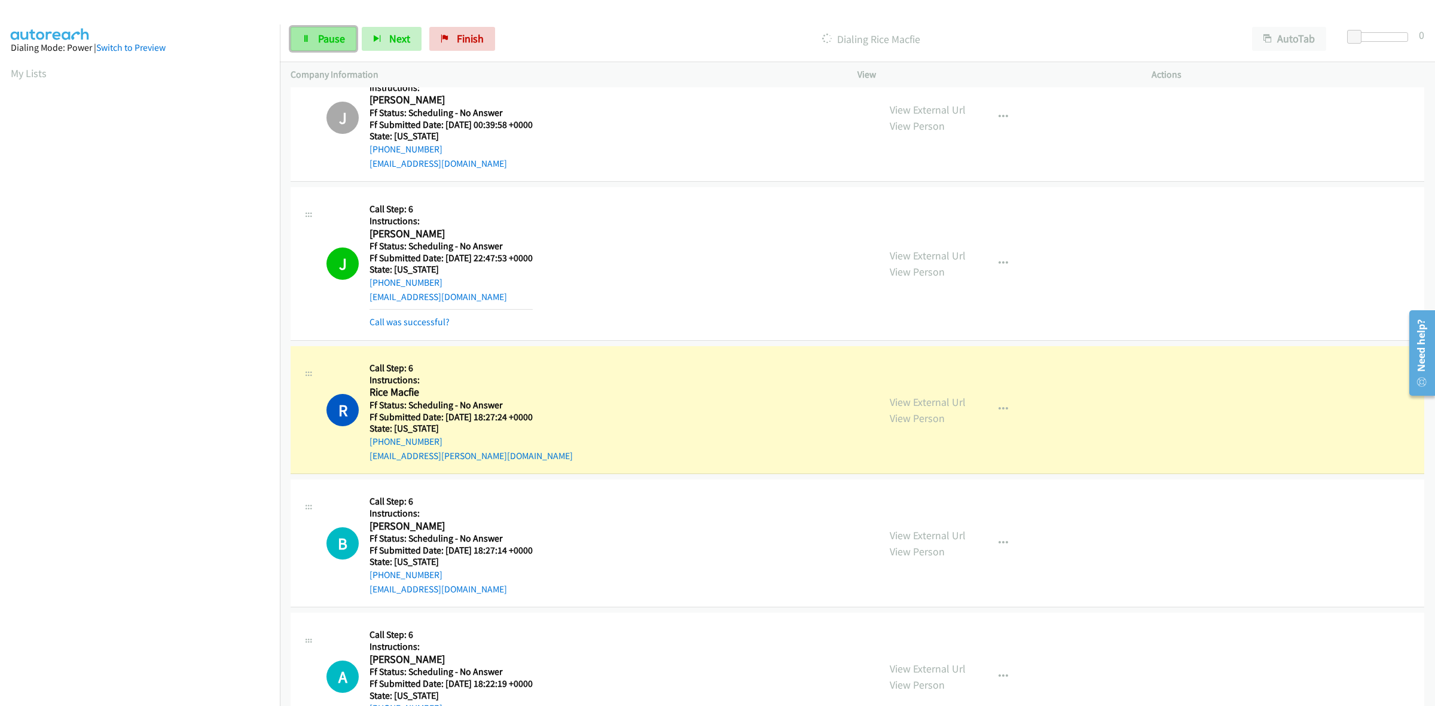
click at [332, 33] on span "Pause" at bounding box center [331, 39] width 27 height 14
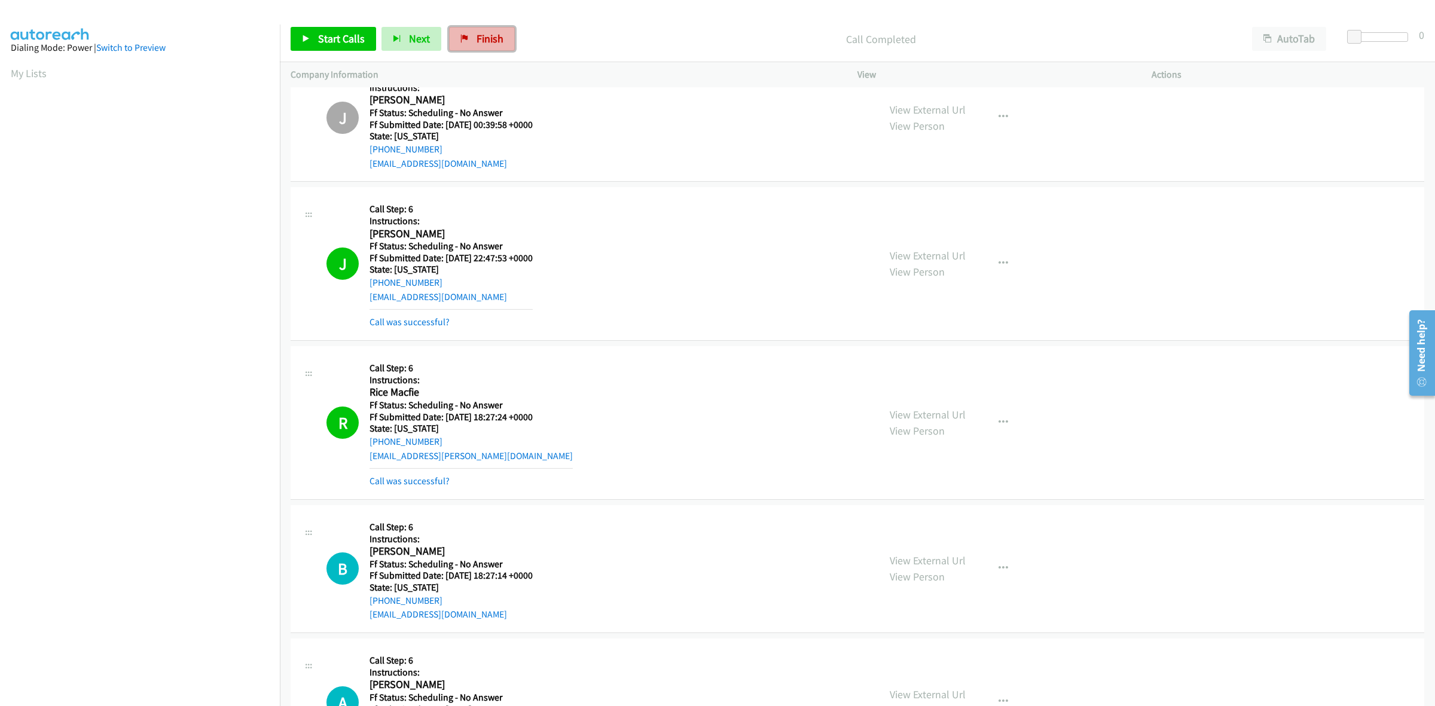
click at [502, 42] on link "Finish" at bounding box center [482, 39] width 66 height 24
